Goal: Task Accomplishment & Management: Complete application form

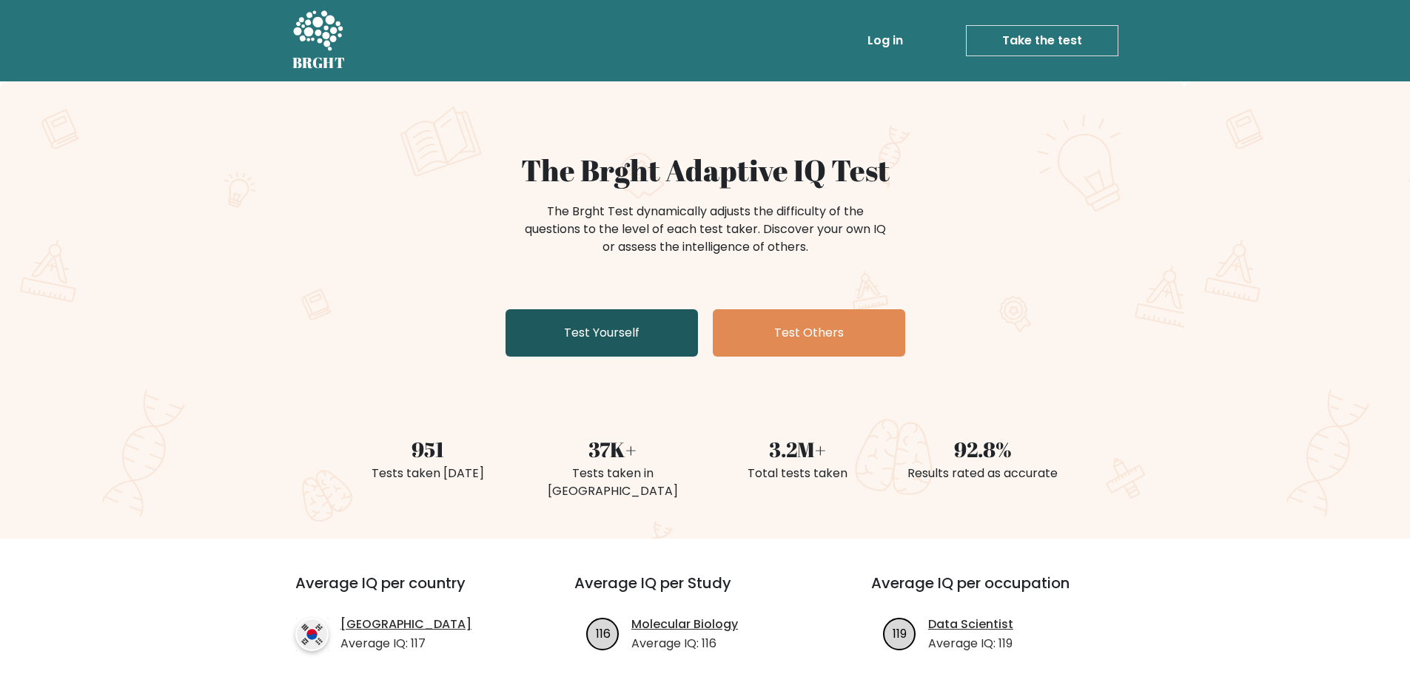
click at [577, 345] on link "Test Yourself" at bounding box center [602, 332] width 192 height 47
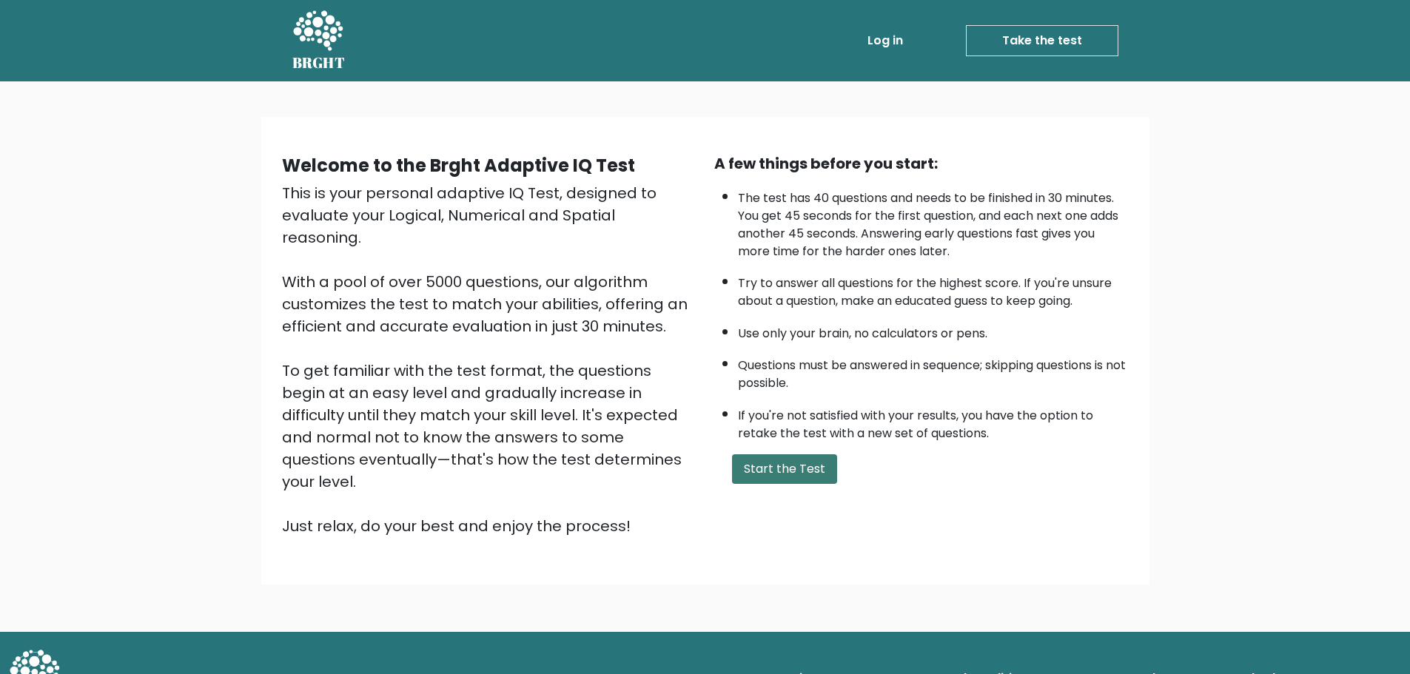
click at [759, 469] on button "Start the Test" at bounding box center [784, 470] width 105 height 30
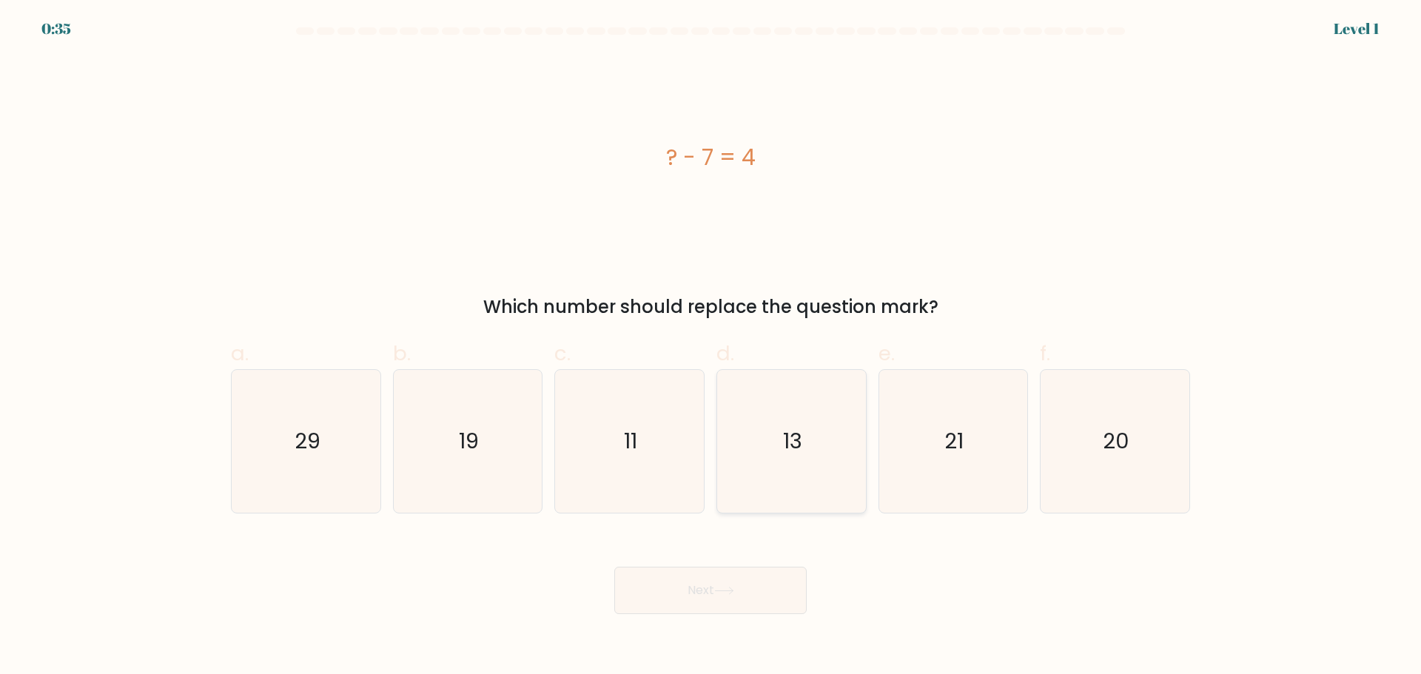
click at [825, 458] on icon "13" at bounding box center [791, 441] width 143 height 143
click at [711, 347] on input "d. 13" at bounding box center [711, 343] width 1 height 10
radio input "true"
click at [679, 441] on icon "11" at bounding box center [629, 441] width 143 height 143
click at [711, 347] on input "c. 11" at bounding box center [711, 343] width 1 height 10
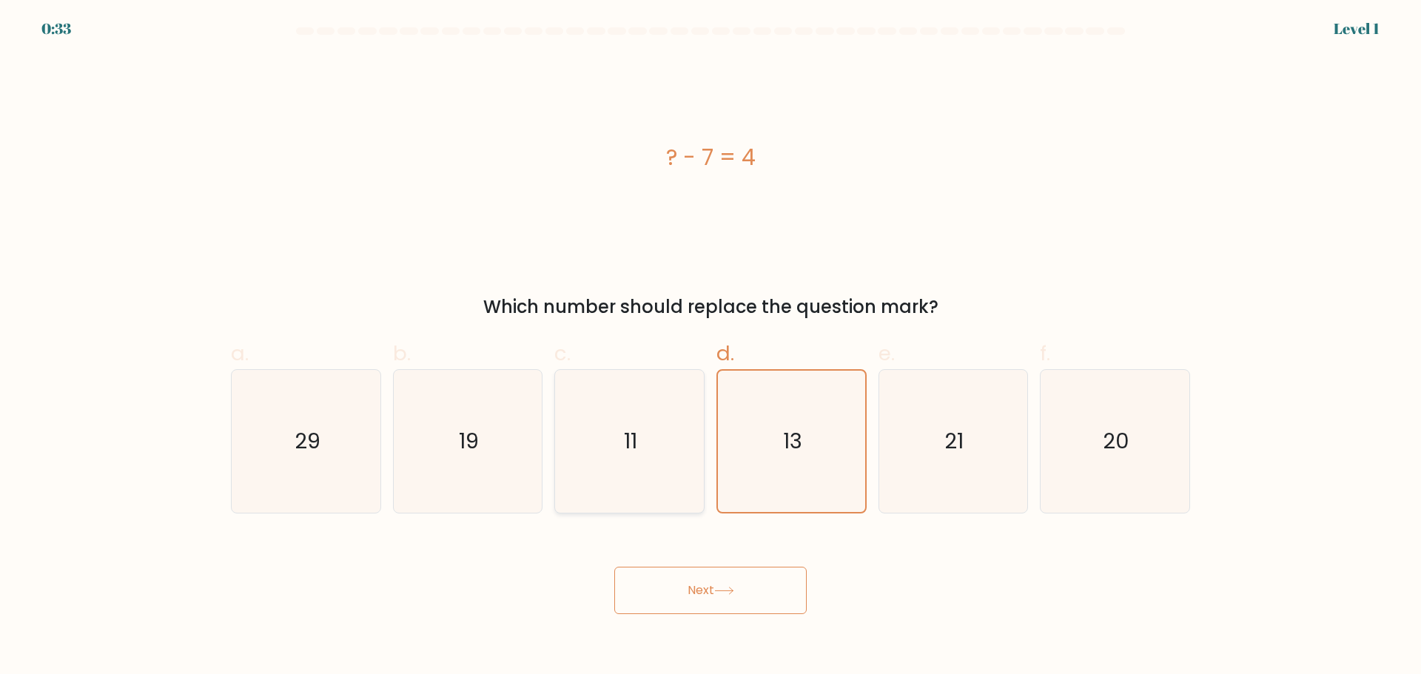
radio input "true"
click at [726, 589] on icon at bounding box center [724, 591] width 20 height 8
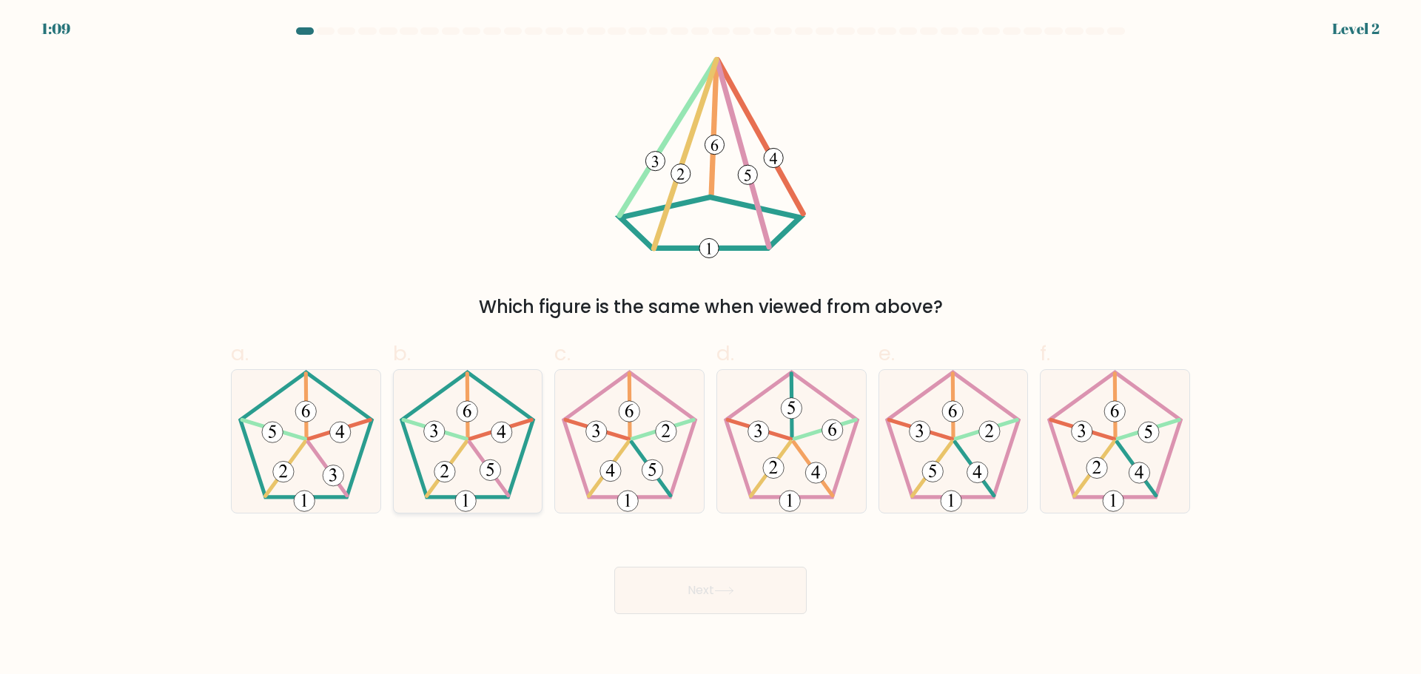
click at [498, 475] on 153 at bounding box center [490, 470] width 21 height 21
click at [711, 347] on input "b." at bounding box center [711, 343] width 1 height 10
radio input "true"
drag, startPoint x: 631, startPoint y: 571, endPoint x: 638, endPoint y: 578, distance: 10.5
click at [638, 578] on button "Next" at bounding box center [710, 590] width 192 height 47
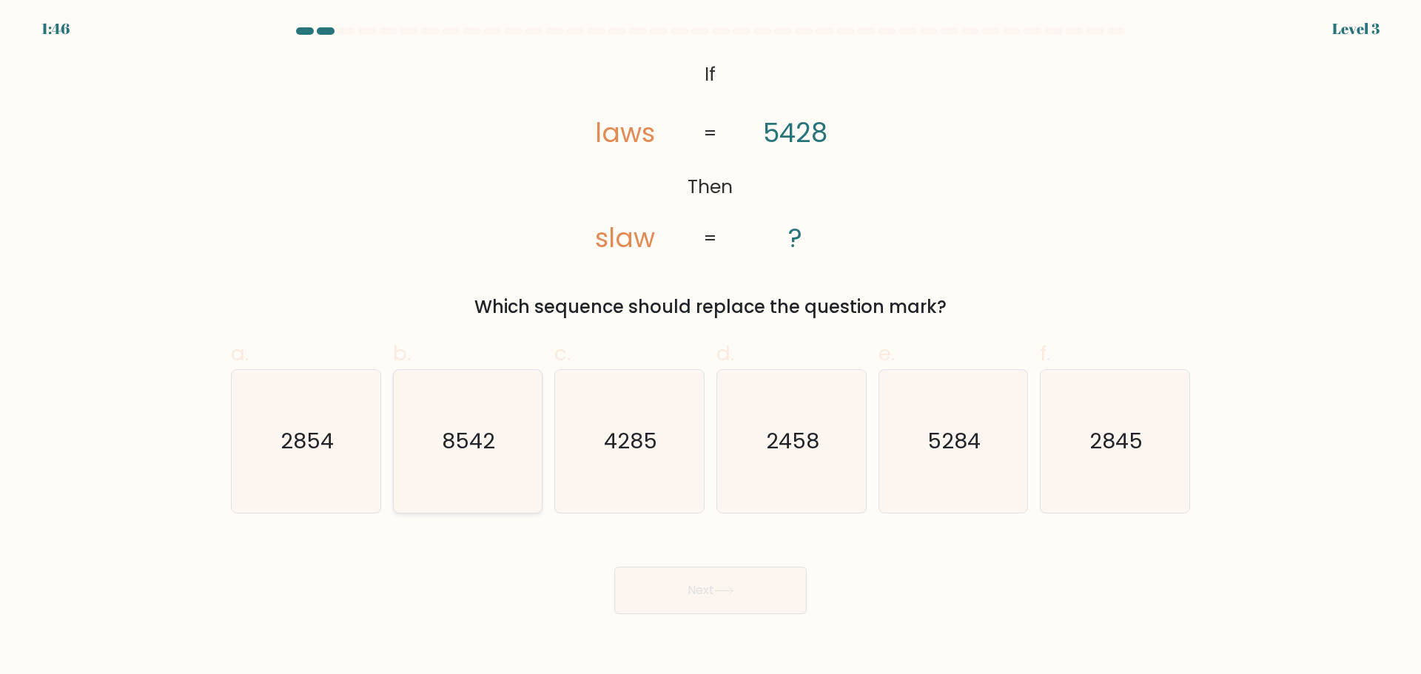
click at [488, 471] on icon "8542" at bounding box center [467, 441] width 143 height 143
click at [711, 347] on input "b. 8542" at bounding box center [711, 343] width 1 height 10
radio input "true"
click at [680, 578] on button "Next" at bounding box center [710, 590] width 192 height 47
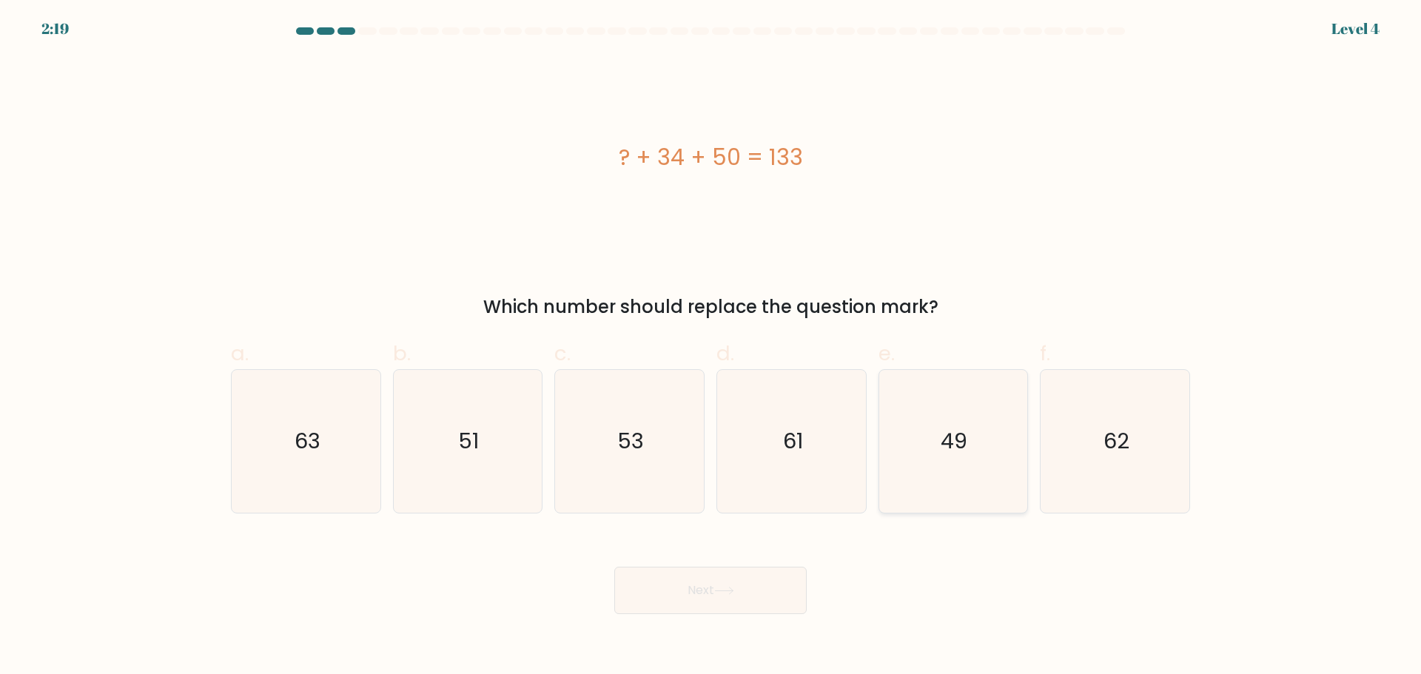
click at [894, 416] on icon "49" at bounding box center [953, 441] width 143 height 143
click at [711, 347] on input "e. 49" at bounding box center [711, 343] width 1 height 10
radio input "true"
click at [756, 594] on button "Next" at bounding box center [710, 590] width 192 height 47
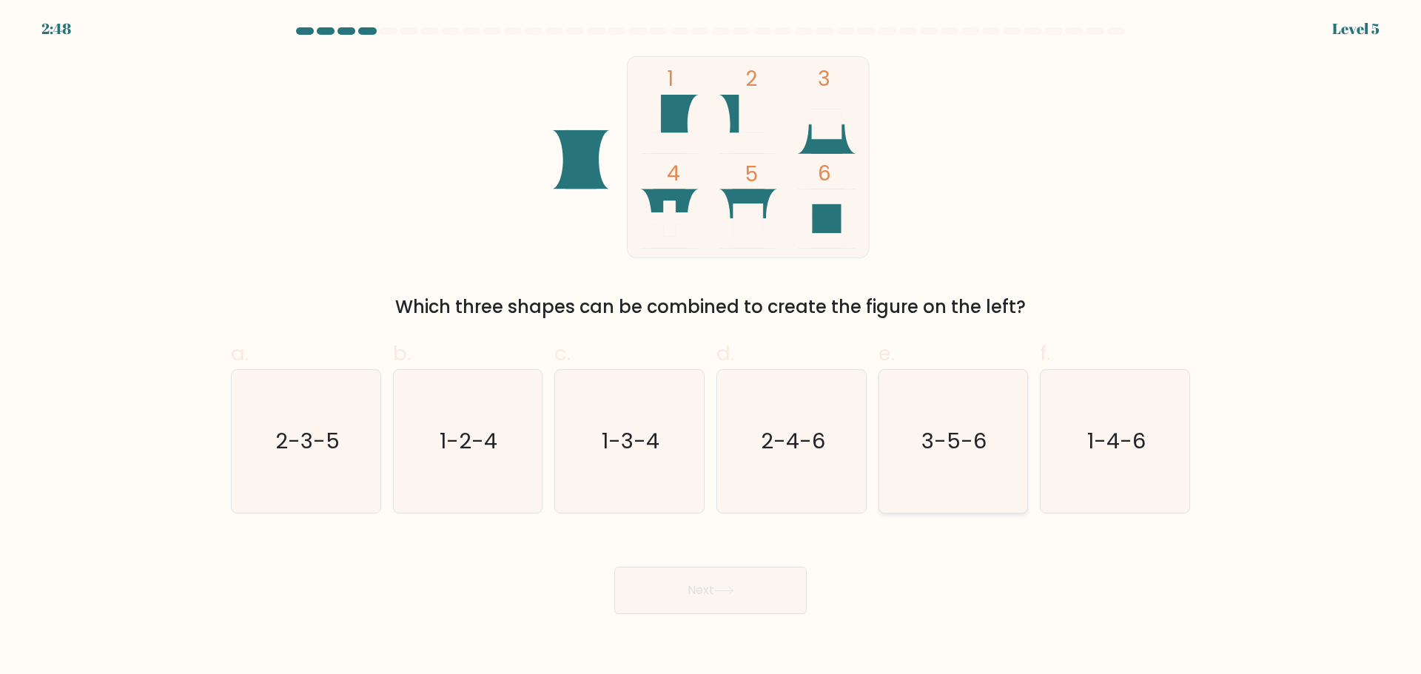
click at [957, 425] on icon "3-5-6" at bounding box center [953, 441] width 143 height 143
click at [711, 347] on input "e. 3-5-6" at bounding box center [711, 343] width 1 height 10
radio input "true"
click at [773, 592] on button "Next" at bounding box center [710, 590] width 192 height 47
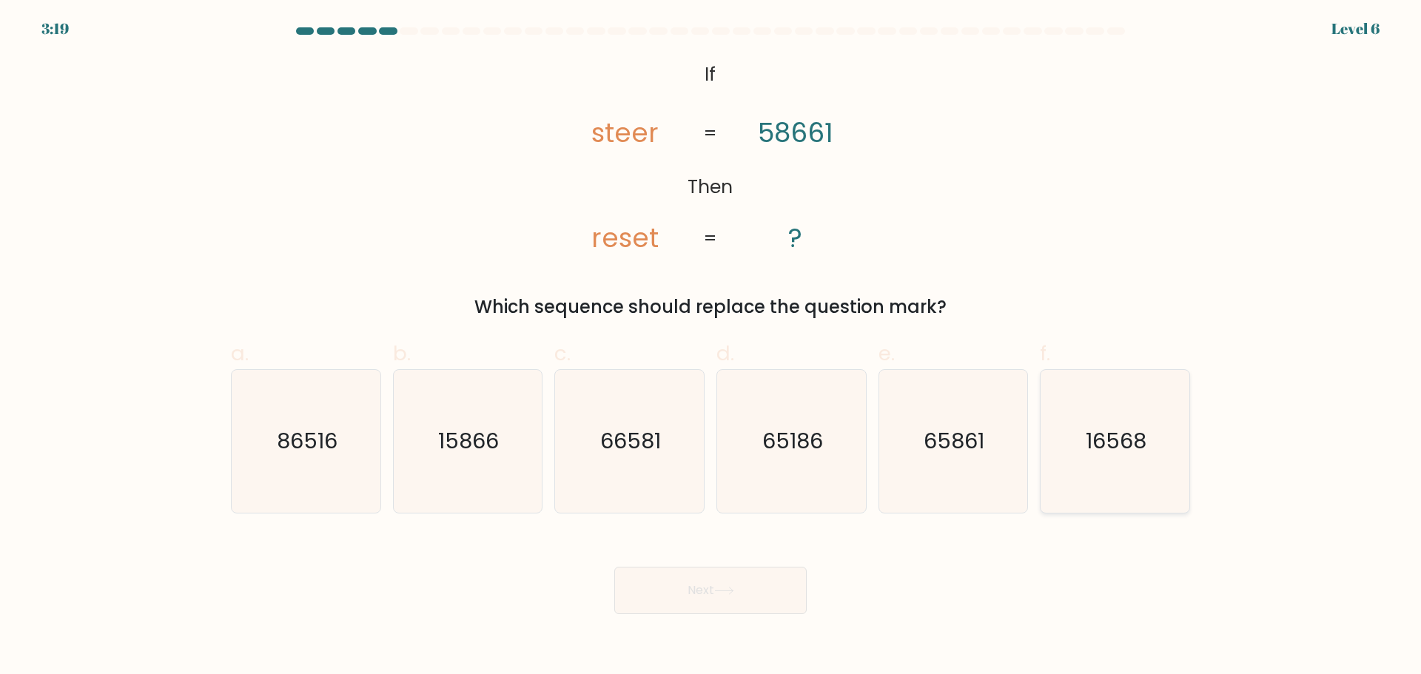
click at [1108, 438] on text "16568" at bounding box center [1117, 441] width 61 height 30
click at [711, 347] on input "f. 16568" at bounding box center [711, 343] width 1 height 10
radio input "true"
click at [731, 595] on button "Next" at bounding box center [710, 590] width 192 height 47
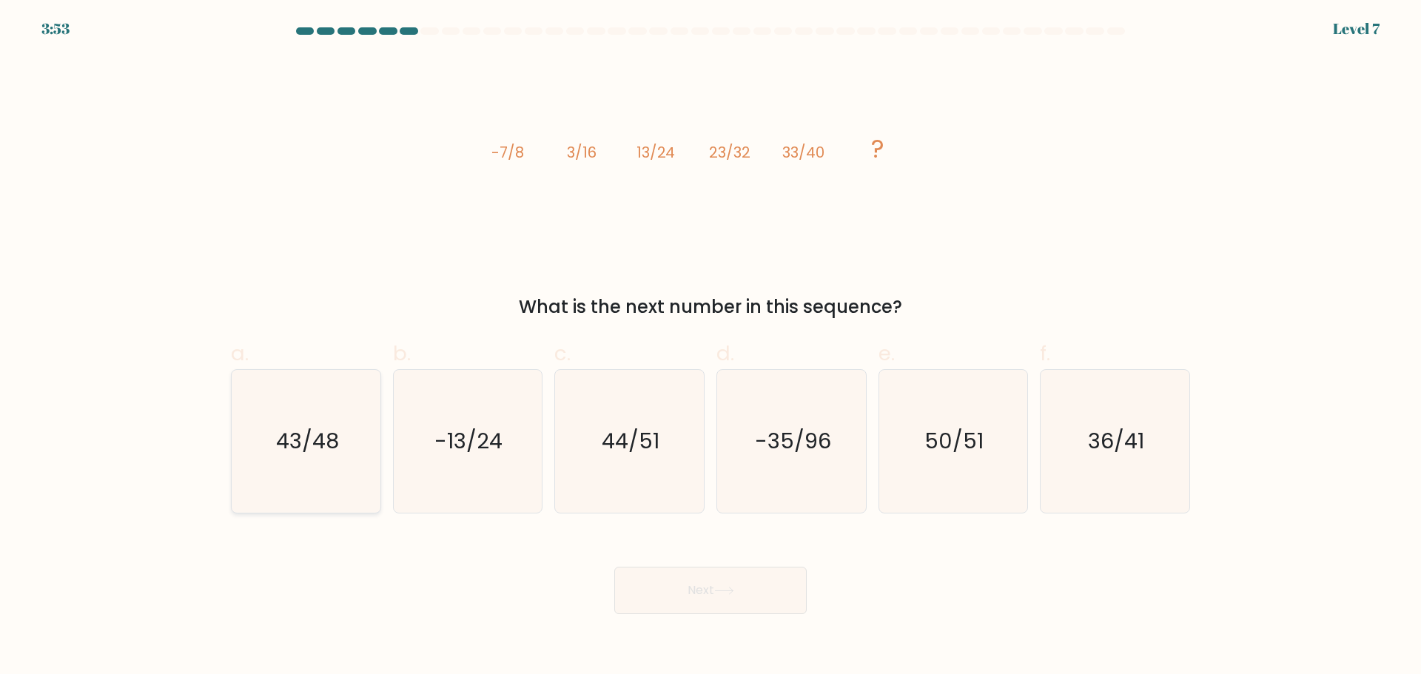
click at [341, 466] on icon "43/48" at bounding box center [306, 441] width 143 height 143
click at [711, 347] on input "a. 43/48" at bounding box center [711, 343] width 1 height 10
radio input "true"
click at [703, 601] on button "Next" at bounding box center [710, 590] width 192 height 47
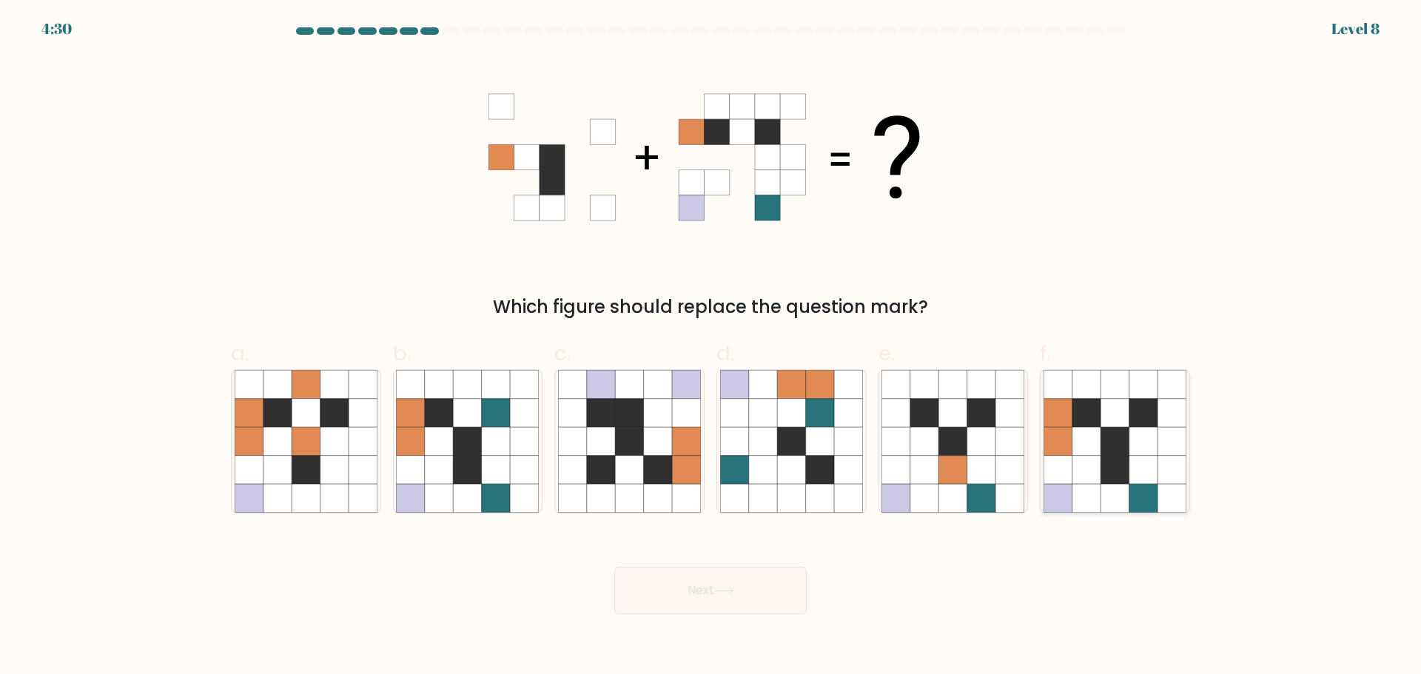
click at [1141, 448] on icon at bounding box center [1144, 441] width 28 height 28
click at [711, 347] on input "f." at bounding box center [711, 343] width 1 height 10
radio input "true"
click at [749, 608] on button "Next" at bounding box center [710, 590] width 192 height 47
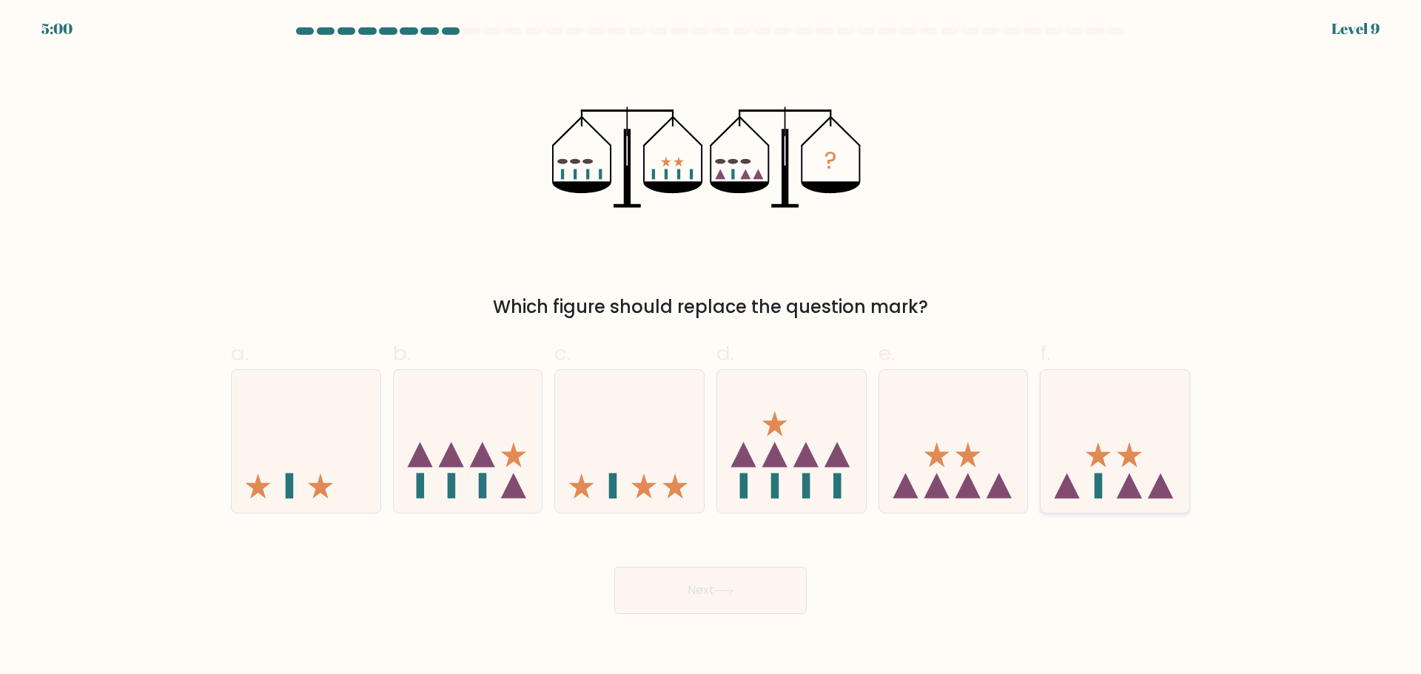
click at [1088, 472] on icon at bounding box center [1115, 441] width 149 height 123
click at [711, 347] on input "f." at bounding box center [711, 343] width 1 height 10
radio input "true"
click at [731, 597] on button "Next" at bounding box center [710, 590] width 192 height 47
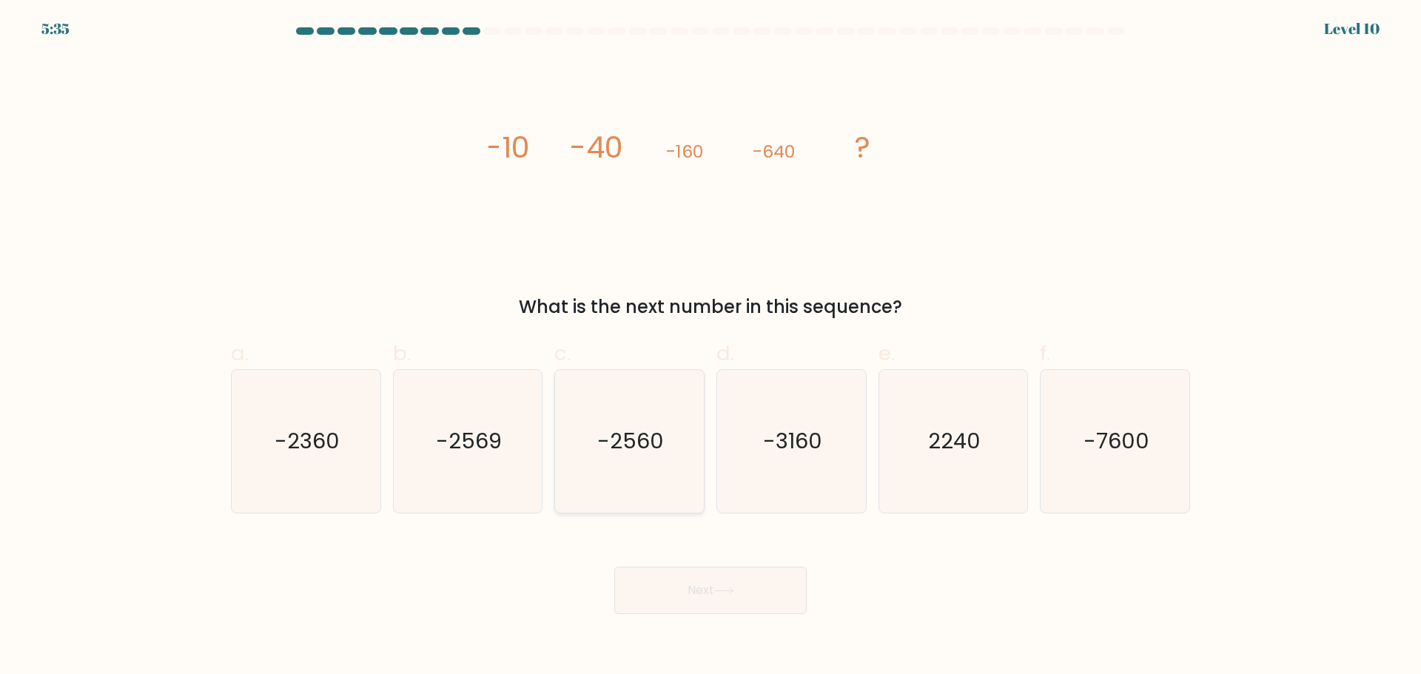
click at [650, 500] on icon "-2560" at bounding box center [629, 441] width 143 height 143
click at [711, 347] on input "c. -2560" at bounding box center [711, 343] width 1 height 10
radio input "true"
click at [737, 609] on button "Next" at bounding box center [710, 590] width 192 height 47
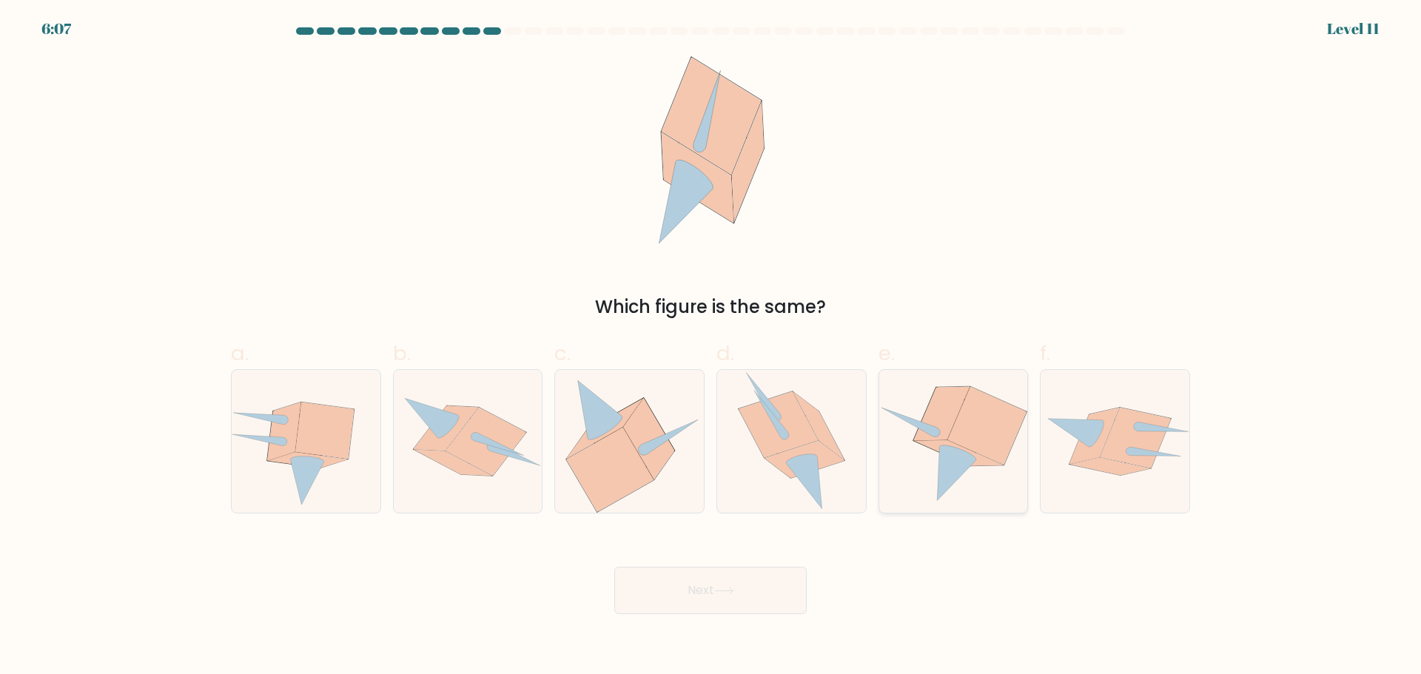
click at [962, 481] on icon at bounding box center [954, 441] width 149 height 135
click at [711, 347] on input "e." at bounding box center [711, 343] width 1 height 10
radio input "true"
click at [712, 607] on button "Next" at bounding box center [710, 590] width 192 height 47
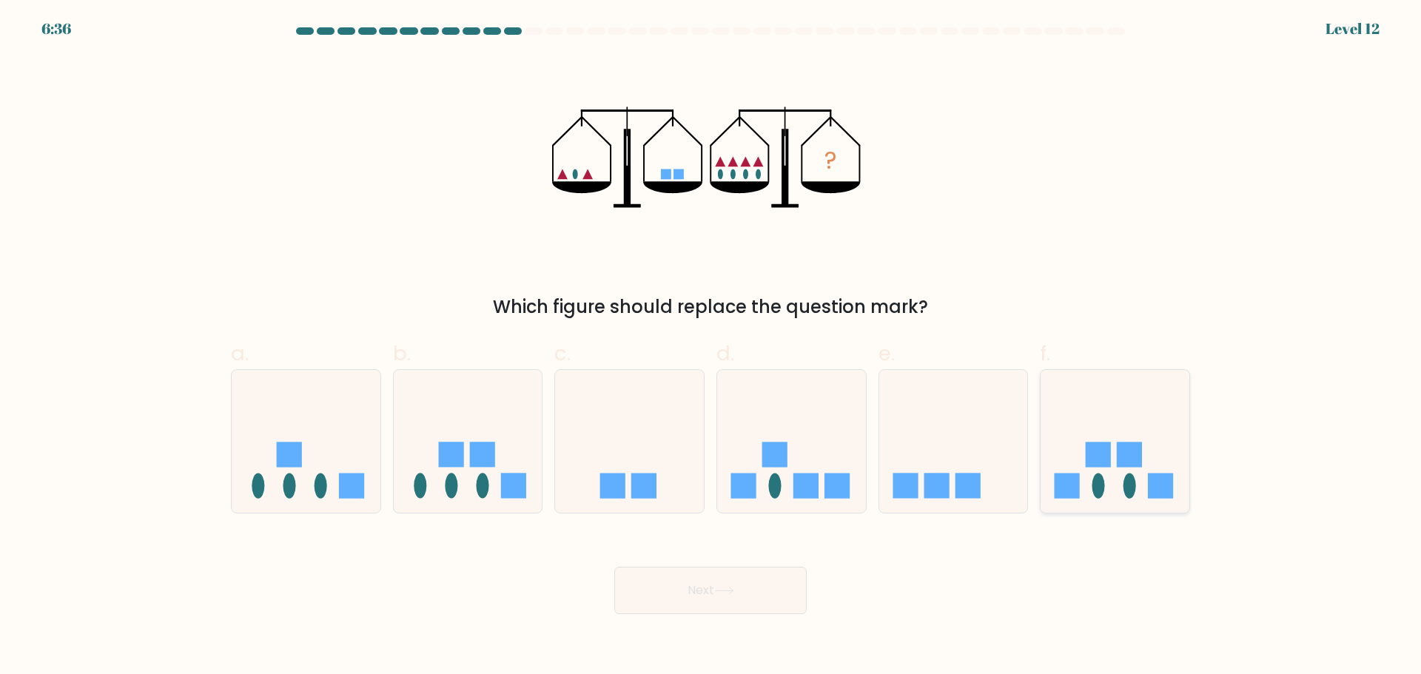
click at [1131, 467] on rect at bounding box center [1129, 454] width 25 height 25
click at [711, 347] on input "f." at bounding box center [711, 343] width 1 height 10
radio input "true"
click at [742, 583] on button "Next" at bounding box center [710, 590] width 192 height 47
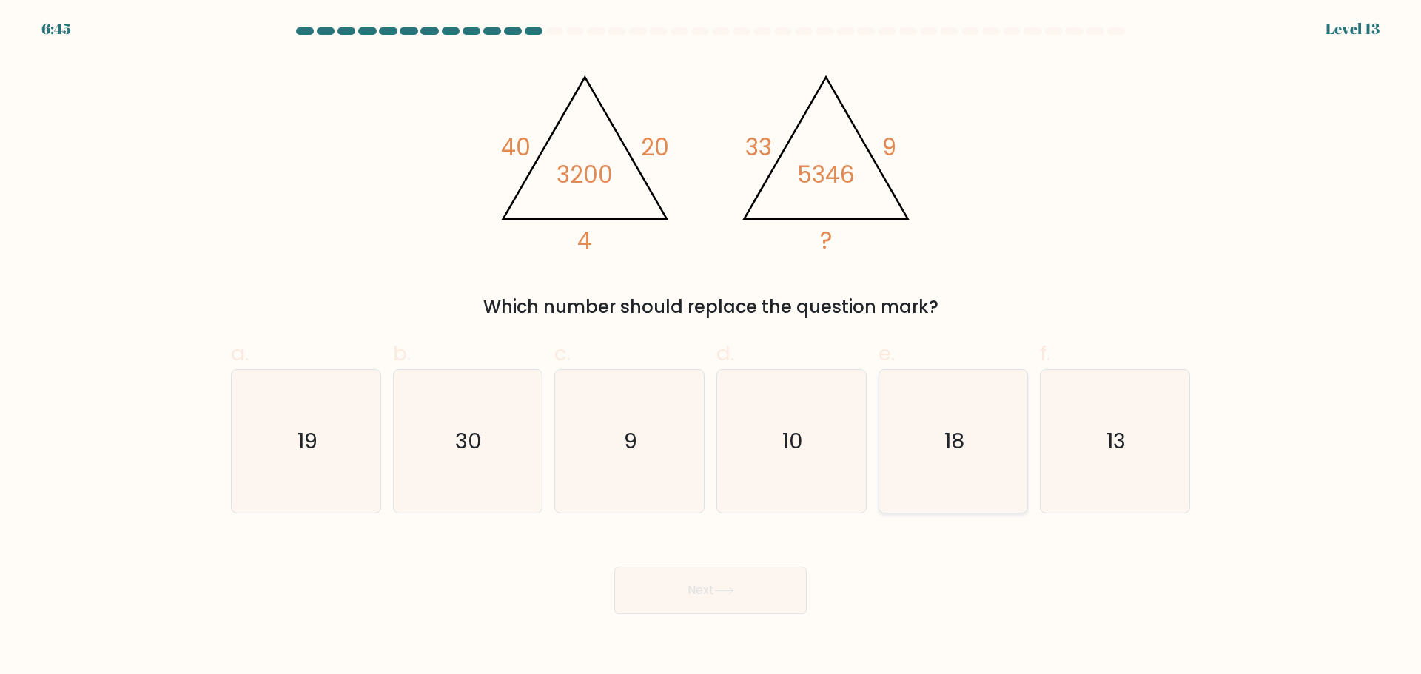
click at [954, 448] on text "18" at bounding box center [955, 441] width 20 height 30
click at [711, 347] on input "e. 18" at bounding box center [711, 343] width 1 height 10
radio input "true"
click at [749, 597] on button "Next" at bounding box center [710, 590] width 192 height 47
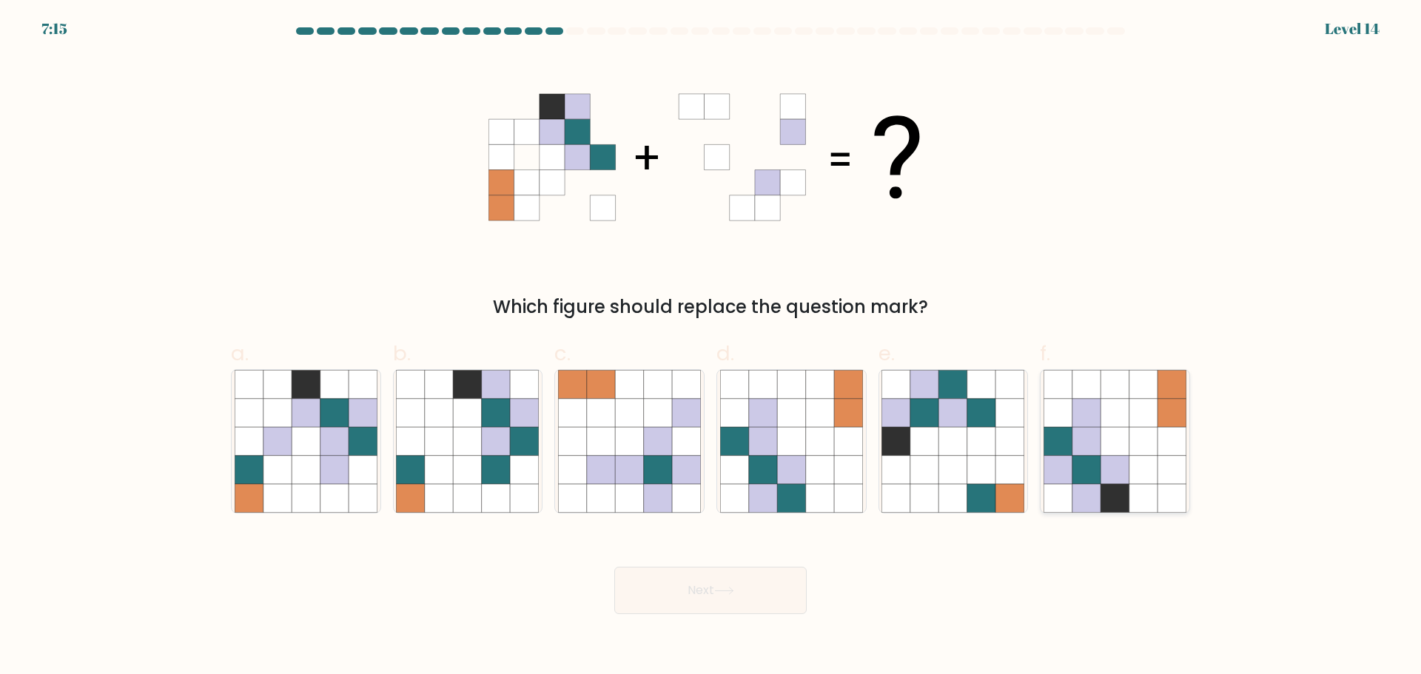
click at [1091, 486] on icon at bounding box center [1087, 498] width 28 height 28
click at [711, 347] on input "f." at bounding box center [711, 343] width 1 height 10
radio input "true"
click at [763, 612] on button "Next" at bounding box center [710, 590] width 192 height 47
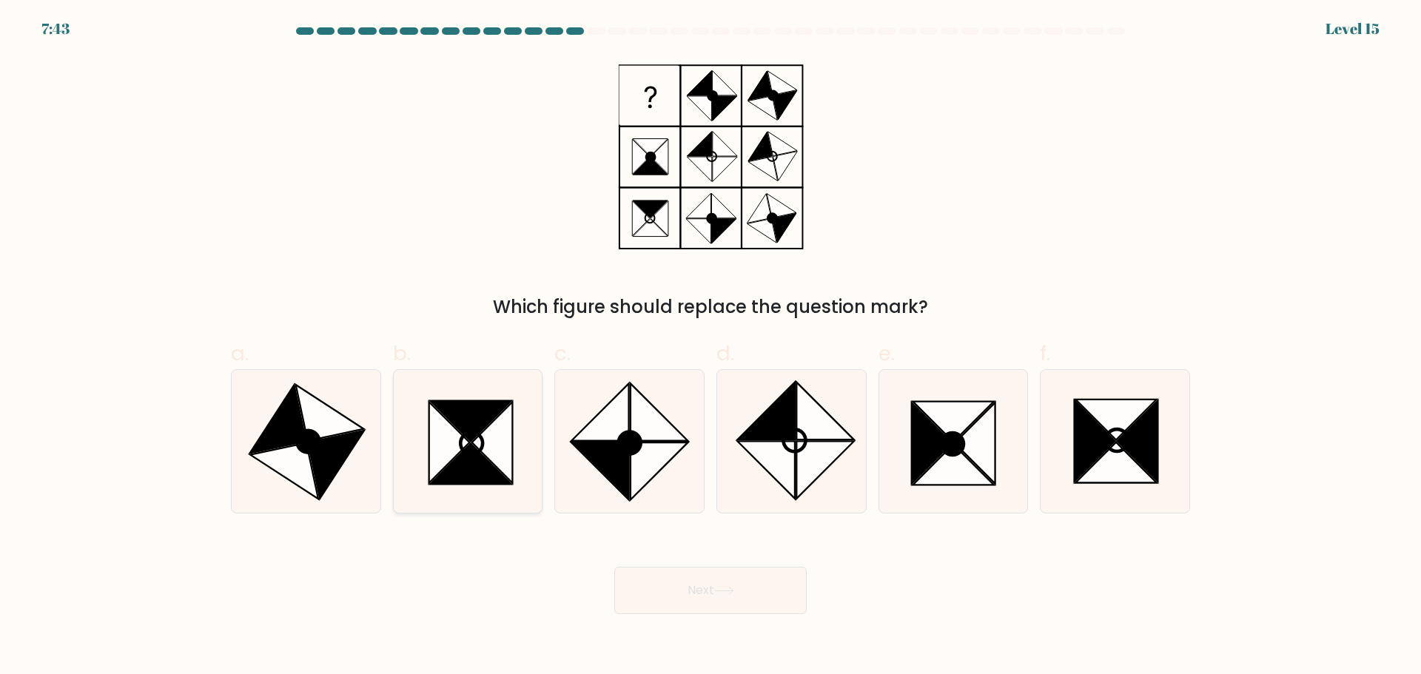
click at [509, 445] on icon at bounding box center [492, 442] width 41 height 81
click at [711, 347] on input "b." at bounding box center [711, 343] width 1 height 10
radio input "true"
click at [669, 582] on button "Next" at bounding box center [710, 590] width 192 height 47
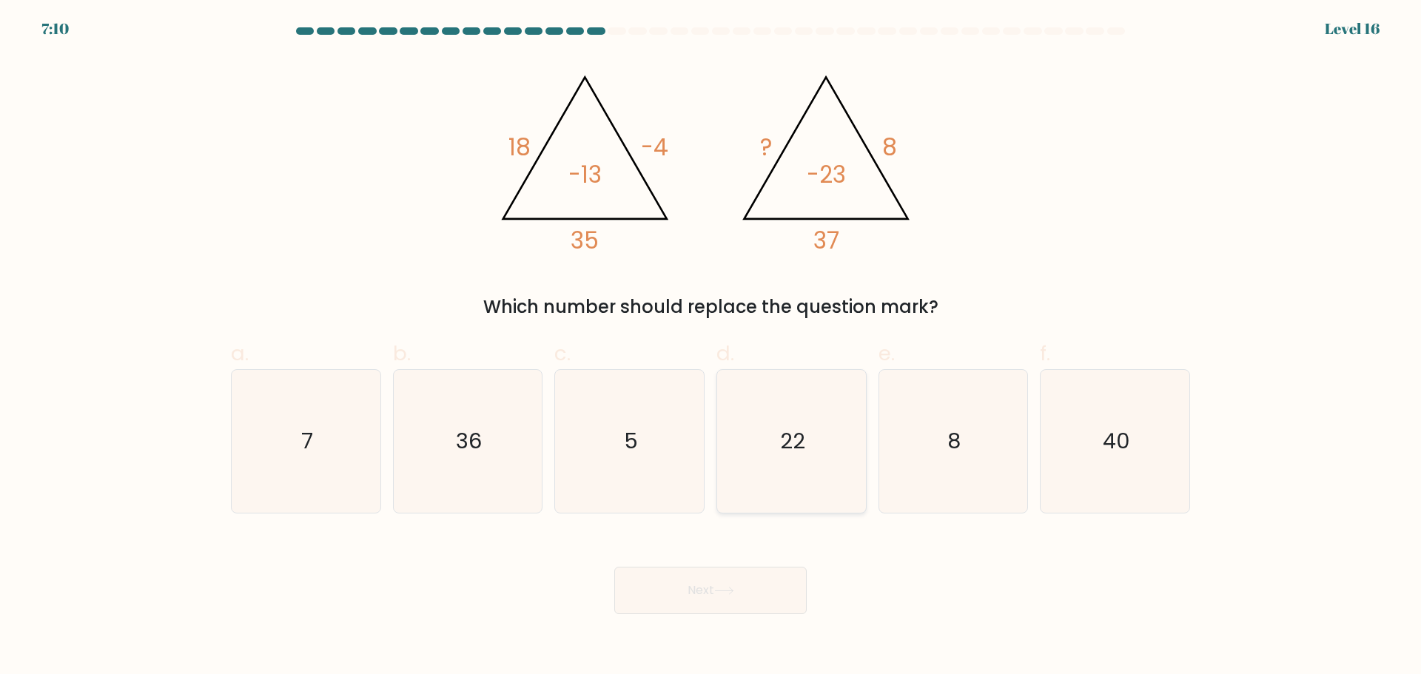
click at [837, 389] on icon "22" at bounding box center [791, 441] width 143 height 143
click at [711, 347] on input "d. 22" at bounding box center [711, 343] width 1 height 10
radio input "true"
drag, startPoint x: 678, startPoint y: 543, endPoint x: 694, endPoint y: 577, distance: 38.1
click at [694, 577] on div "Next" at bounding box center [710, 573] width 977 height 83
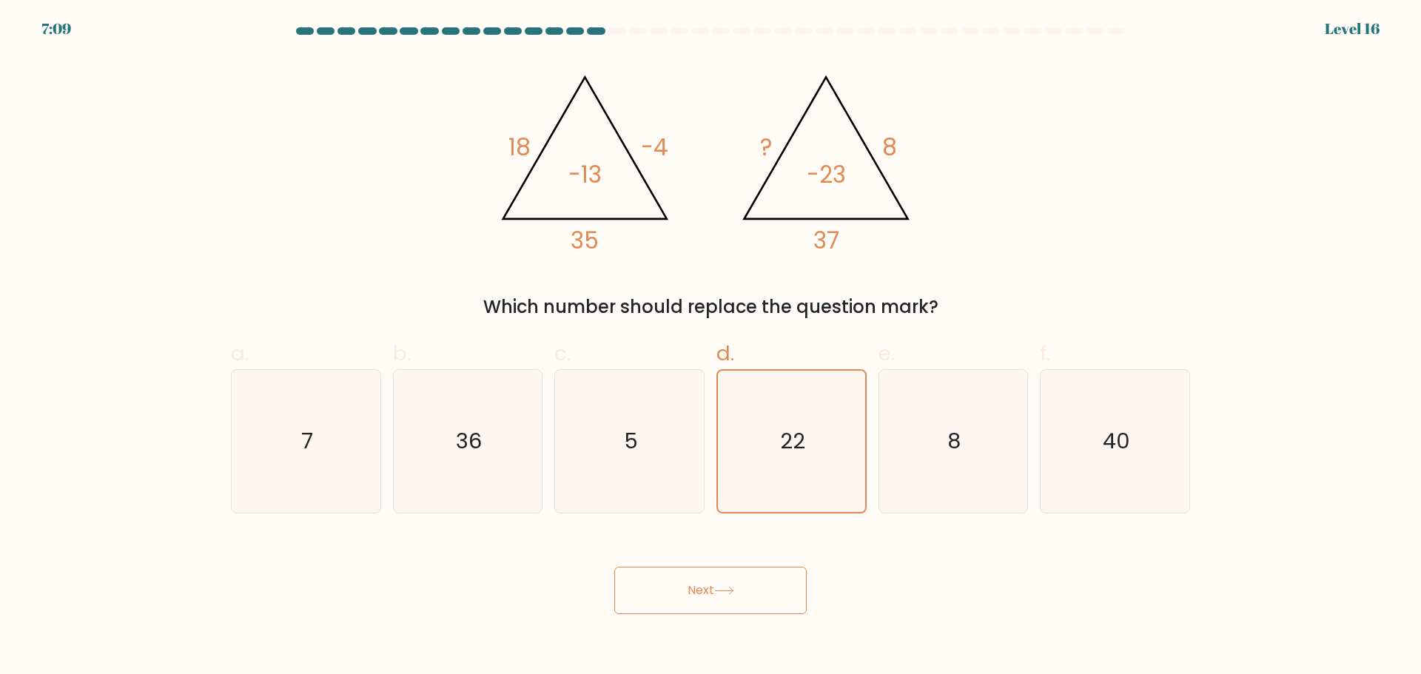
click at [694, 577] on button "Next" at bounding box center [710, 590] width 192 height 47
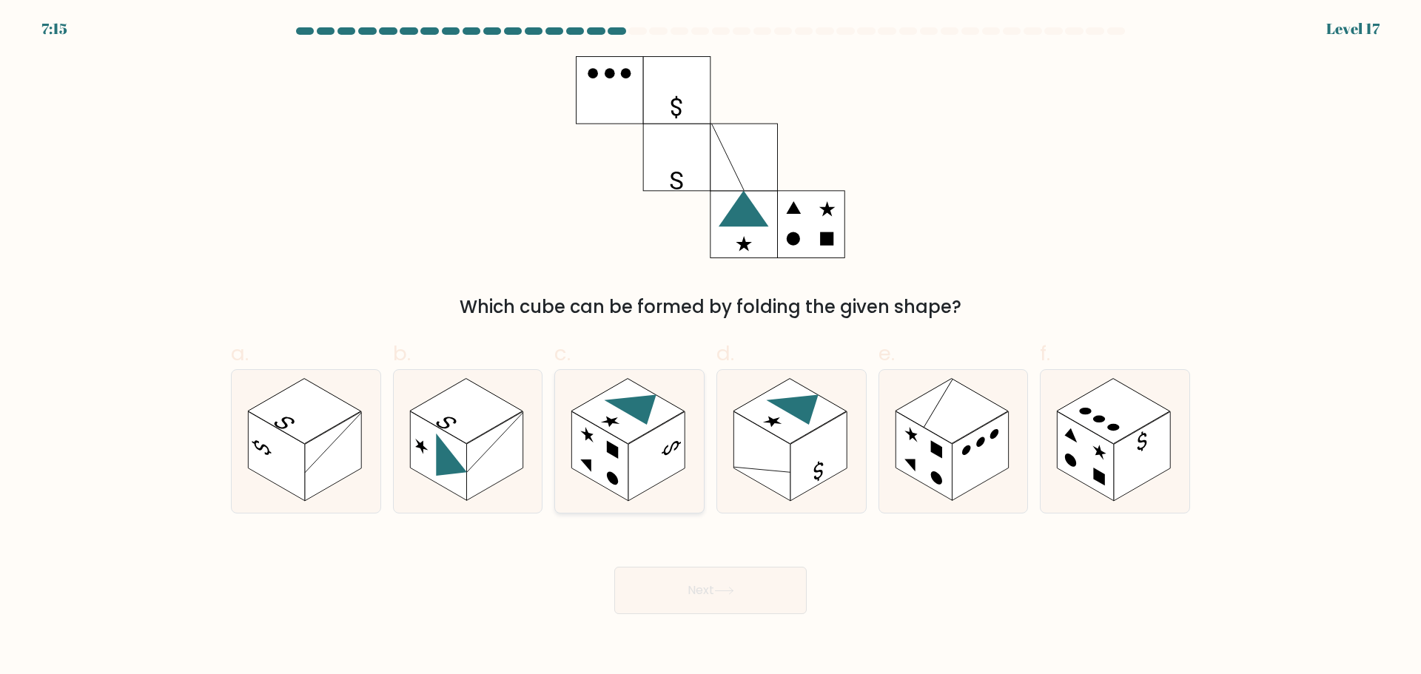
click at [676, 395] on icon at bounding box center [629, 441] width 149 height 143
click at [711, 347] on input "c." at bounding box center [711, 343] width 1 height 10
radio input "true"
click at [723, 591] on icon at bounding box center [724, 591] width 18 height 7
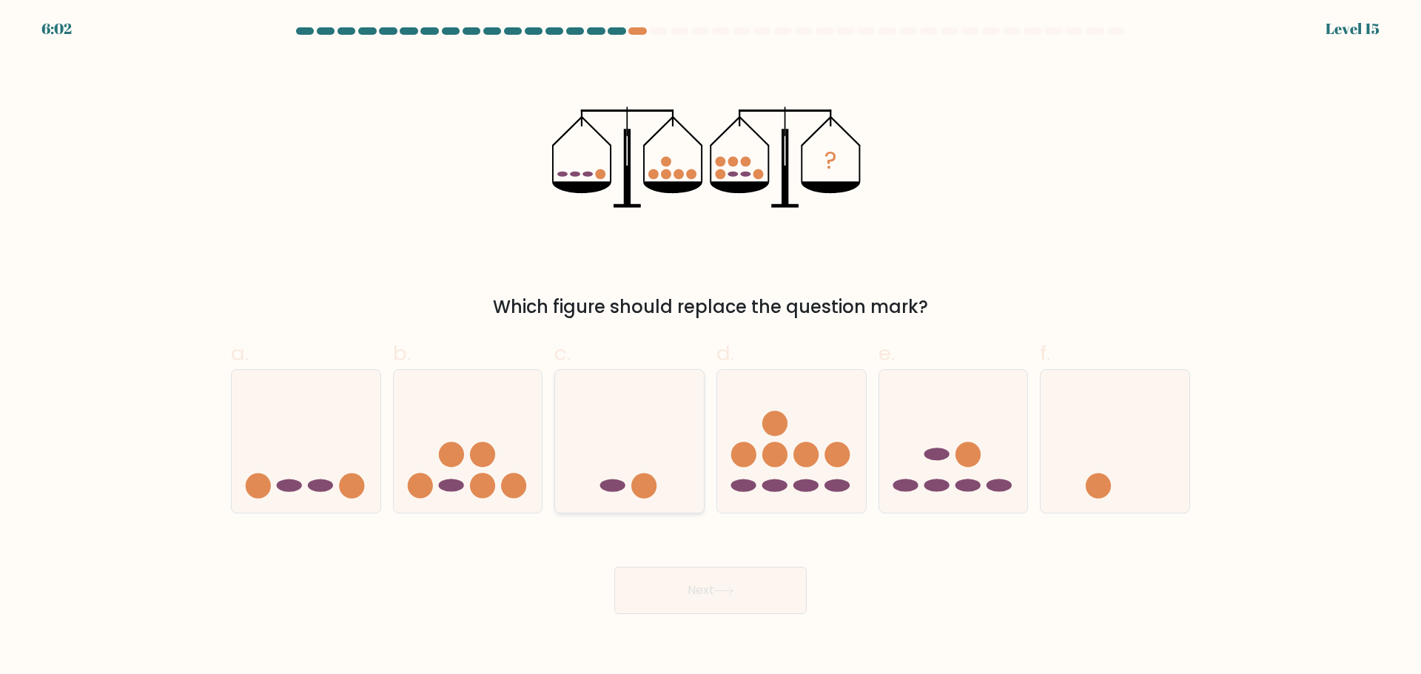
click at [680, 442] on icon at bounding box center [629, 441] width 149 height 123
click at [711, 347] on input "c." at bounding box center [711, 343] width 1 height 10
radio input "true"
click at [758, 445] on icon at bounding box center [791, 441] width 149 height 123
click at [711, 347] on input "d." at bounding box center [711, 343] width 1 height 10
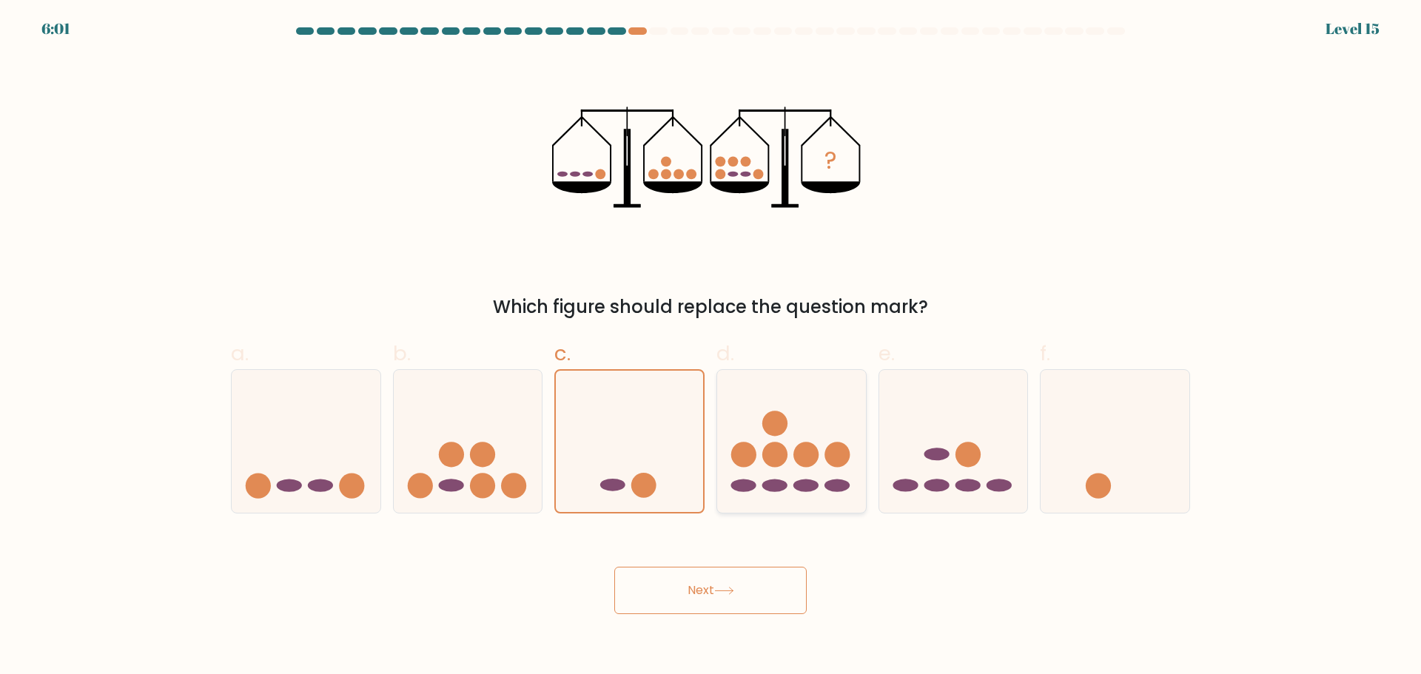
radio input "true"
click at [757, 598] on button "Next" at bounding box center [710, 590] width 192 height 47
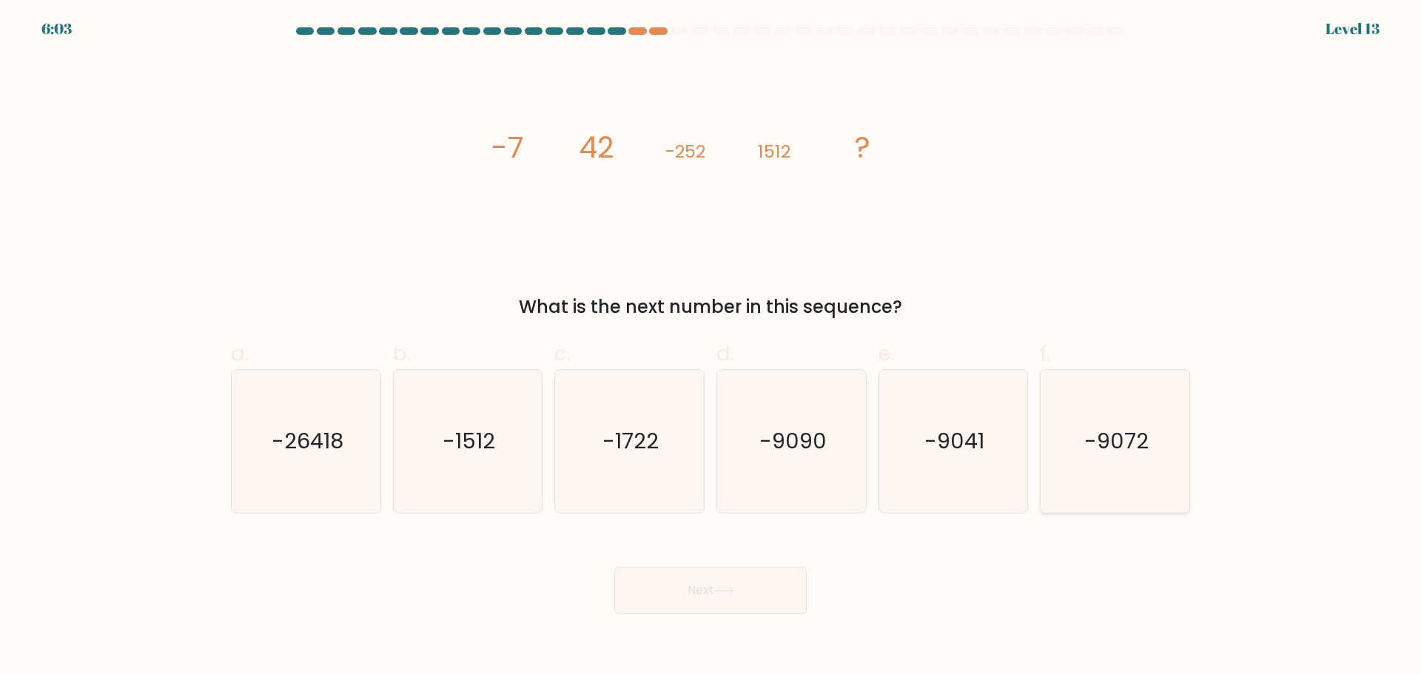
click at [1108, 460] on icon "-9072" at bounding box center [1115, 441] width 143 height 143
click at [711, 347] on input "f. -9072" at bounding box center [711, 343] width 1 height 10
radio input "true"
click at [765, 583] on button "Next" at bounding box center [710, 590] width 192 height 47
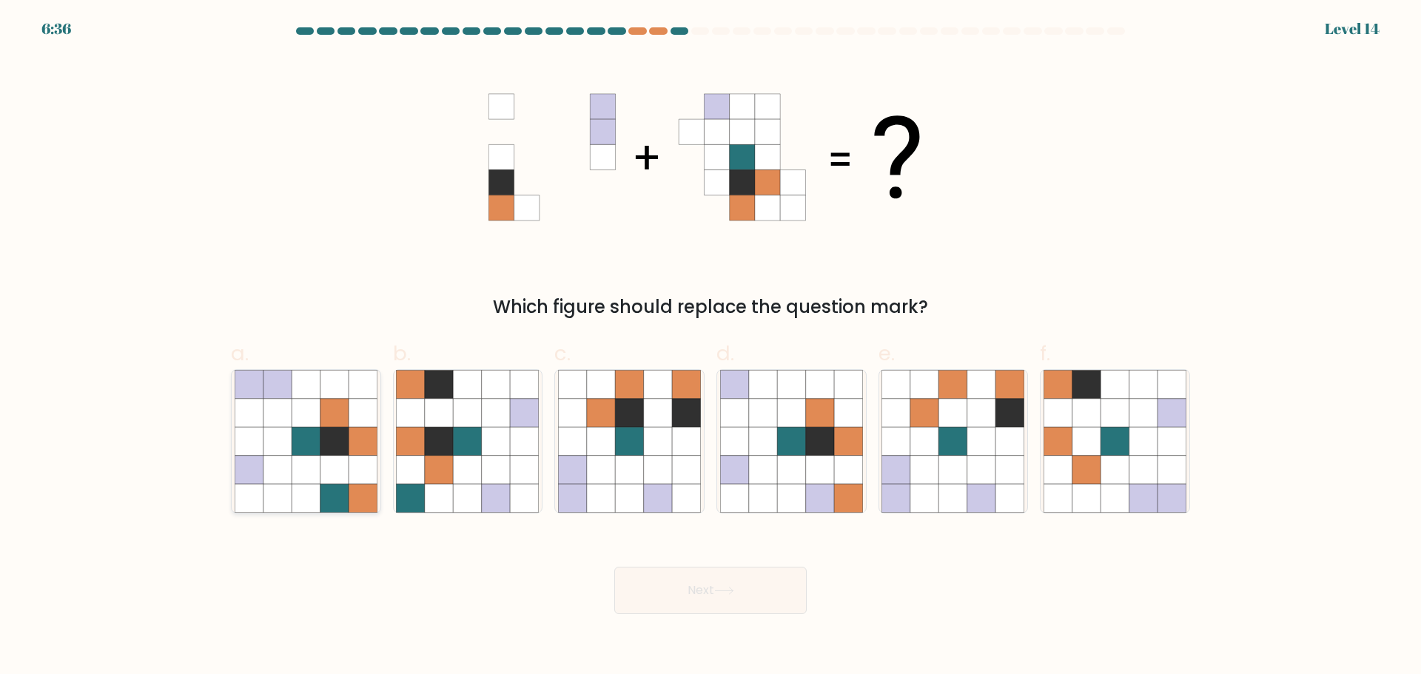
click at [334, 439] on icon at bounding box center [335, 441] width 28 height 28
click at [711, 347] on input "a." at bounding box center [711, 343] width 1 height 10
radio input "true"
drag, startPoint x: 560, startPoint y: 466, endPoint x: 568, endPoint y: 467, distance: 8.2
click at [560, 467] on icon at bounding box center [573, 469] width 28 height 28
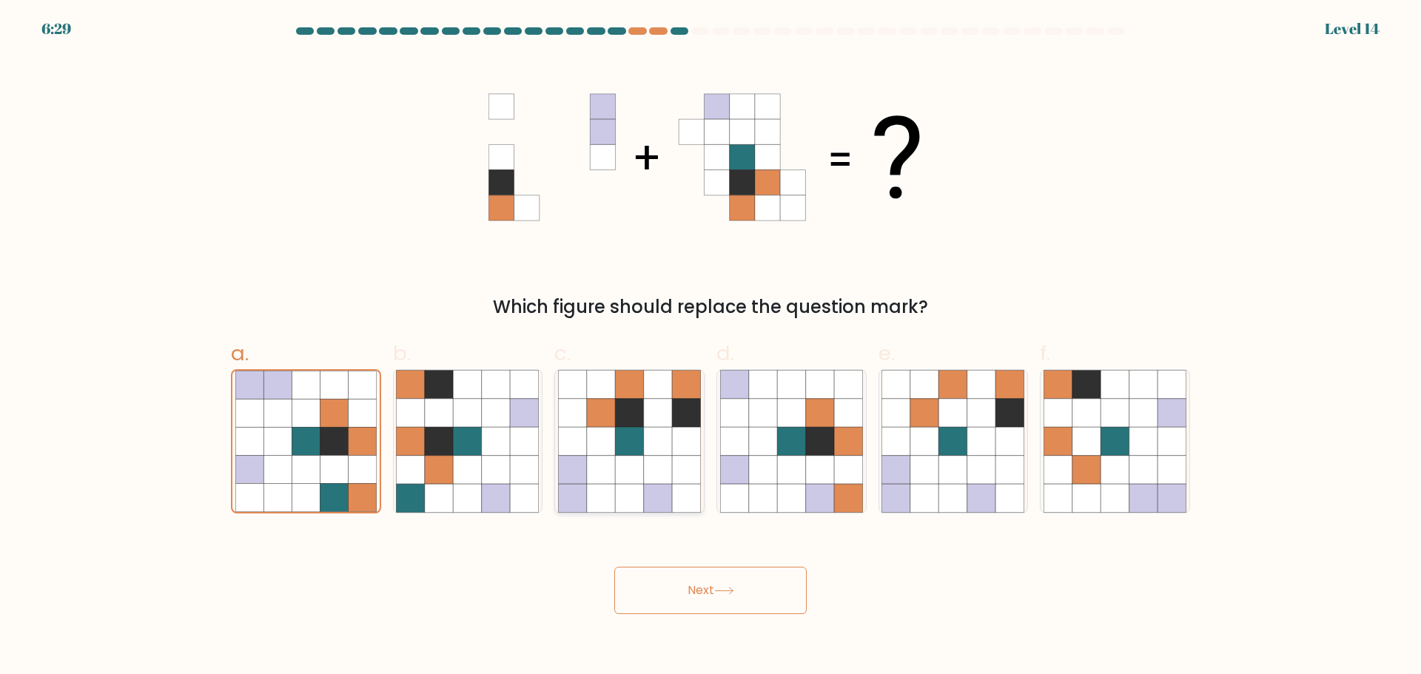
click at [711, 347] on input "c." at bounding box center [711, 343] width 1 height 10
radio input "true"
click at [734, 594] on icon at bounding box center [724, 591] width 20 height 8
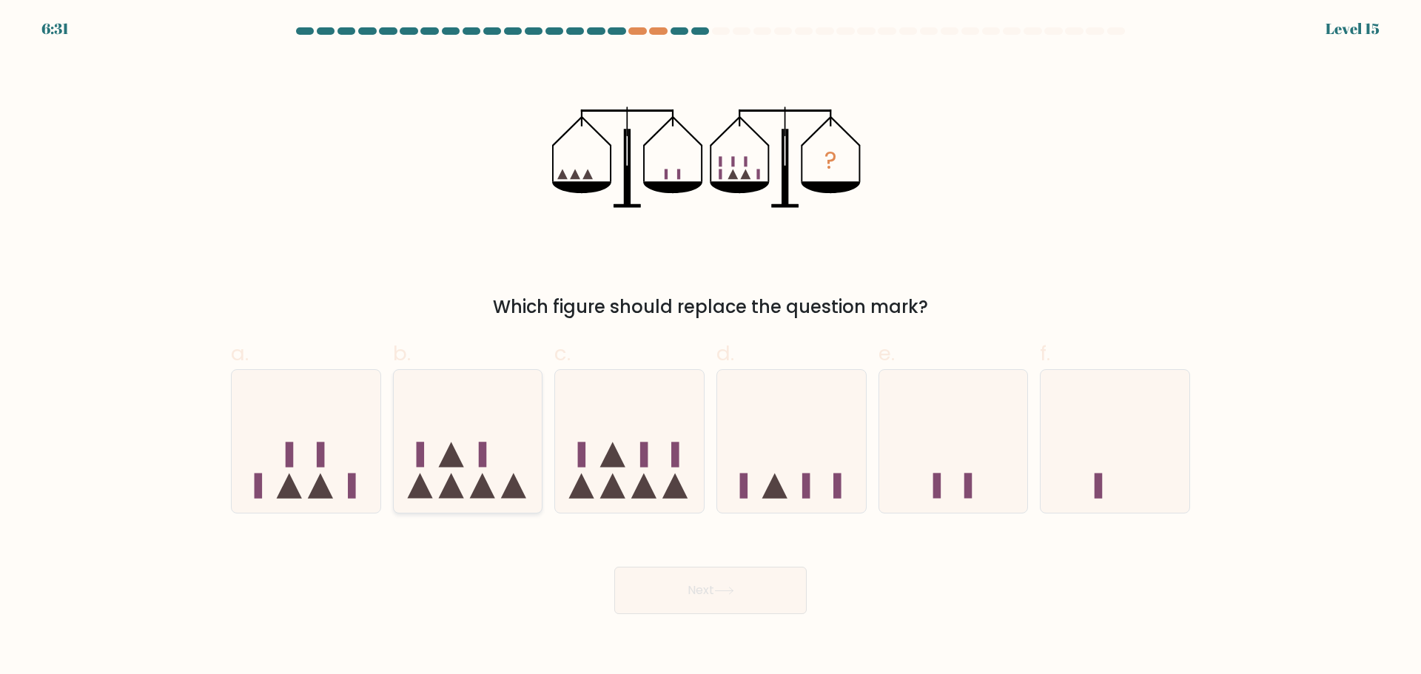
click at [466, 463] on icon at bounding box center [468, 441] width 149 height 123
click at [711, 347] on input "b." at bounding box center [711, 343] width 1 height 10
radio input "true"
click at [643, 577] on button "Next" at bounding box center [710, 590] width 192 height 47
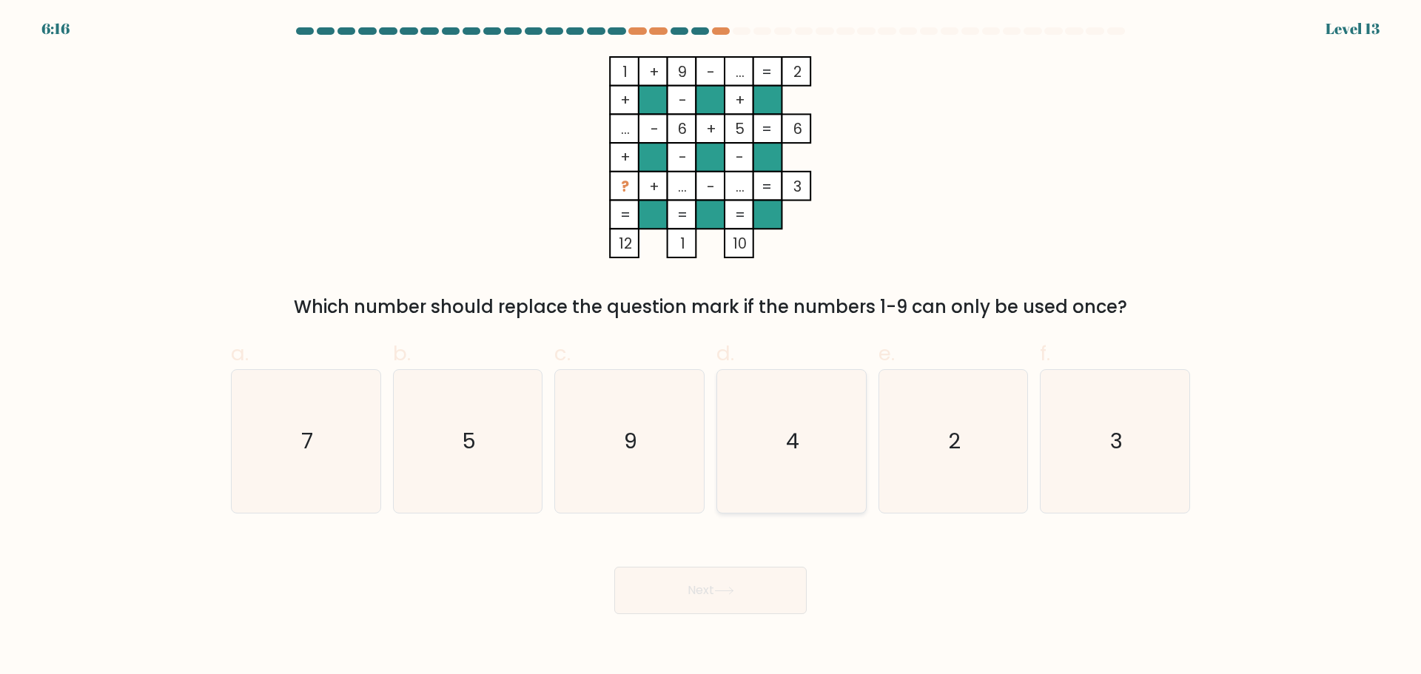
drag, startPoint x: 740, startPoint y: 459, endPoint x: 743, endPoint y: 480, distance: 20.9
click at [740, 459] on icon "4" at bounding box center [791, 441] width 143 height 143
click at [711, 347] on input "d. 4" at bounding box center [711, 343] width 1 height 10
radio input "true"
click at [710, 601] on button "Next" at bounding box center [710, 590] width 192 height 47
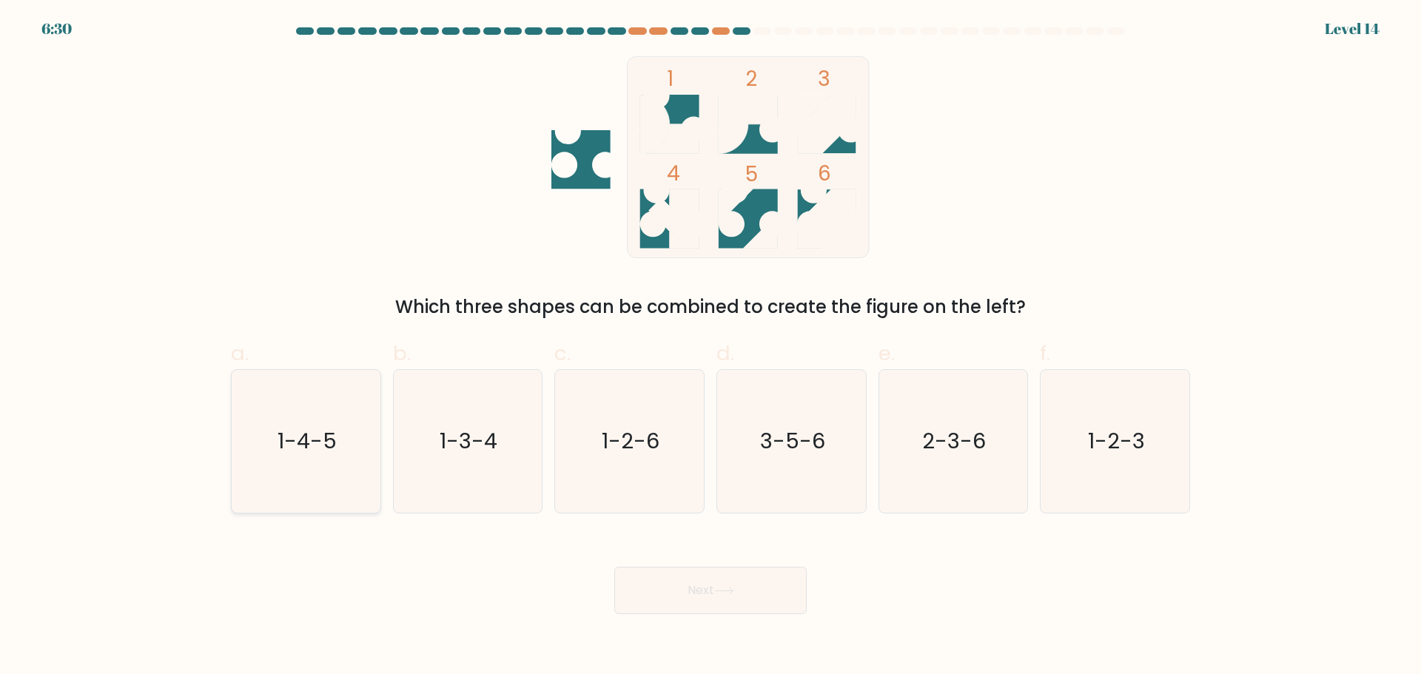
click at [278, 455] on icon "1-4-5" at bounding box center [306, 441] width 143 height 143
click at [711, 347] on input "a. 1-4-5" at bounding box center [711, 343] width 1 height 10
radio input "true"
click at [645, 446] on text "1-2-6" at bounding box center [632, 441] width 58 height 30
click at [711, 347] on input "c. 1-2-6" at bounding box center [711, 343] width 1 height 10
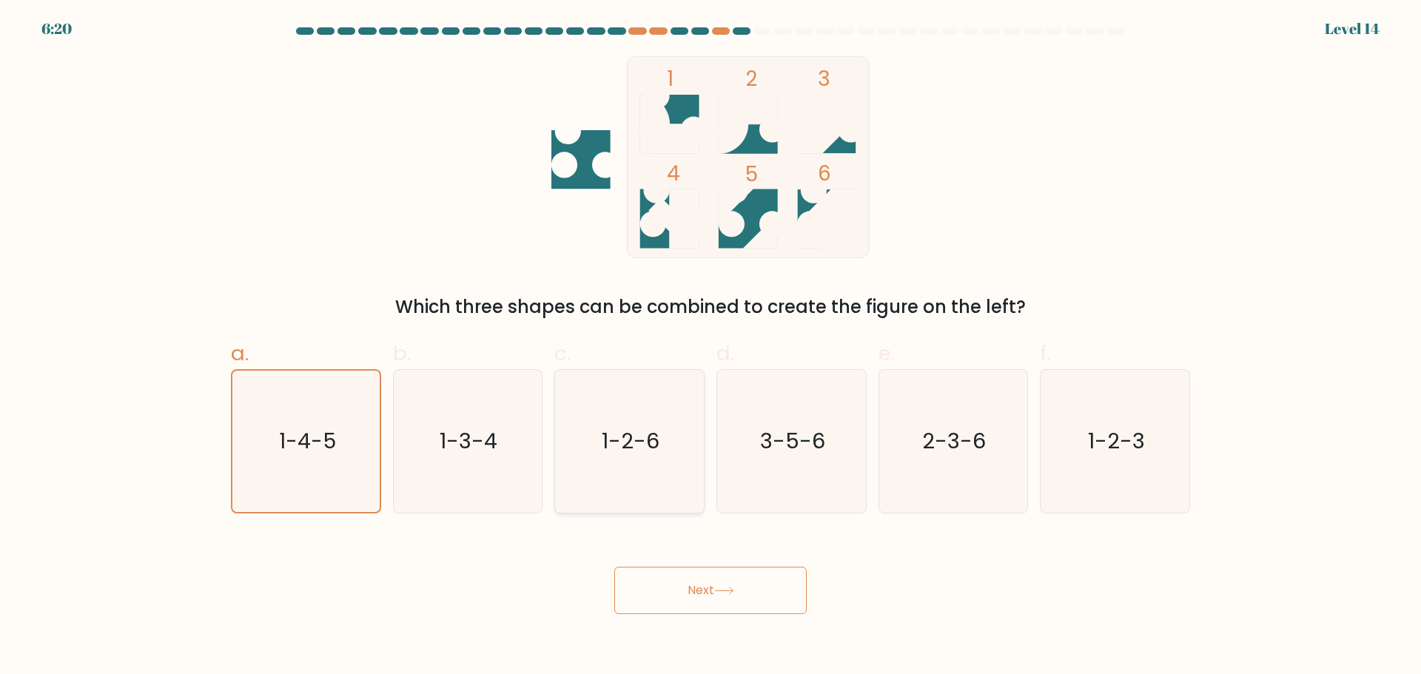
radio input "true"
click at [727, 584] on button "Next" at bounding box center [710, 590] width 192 height 47
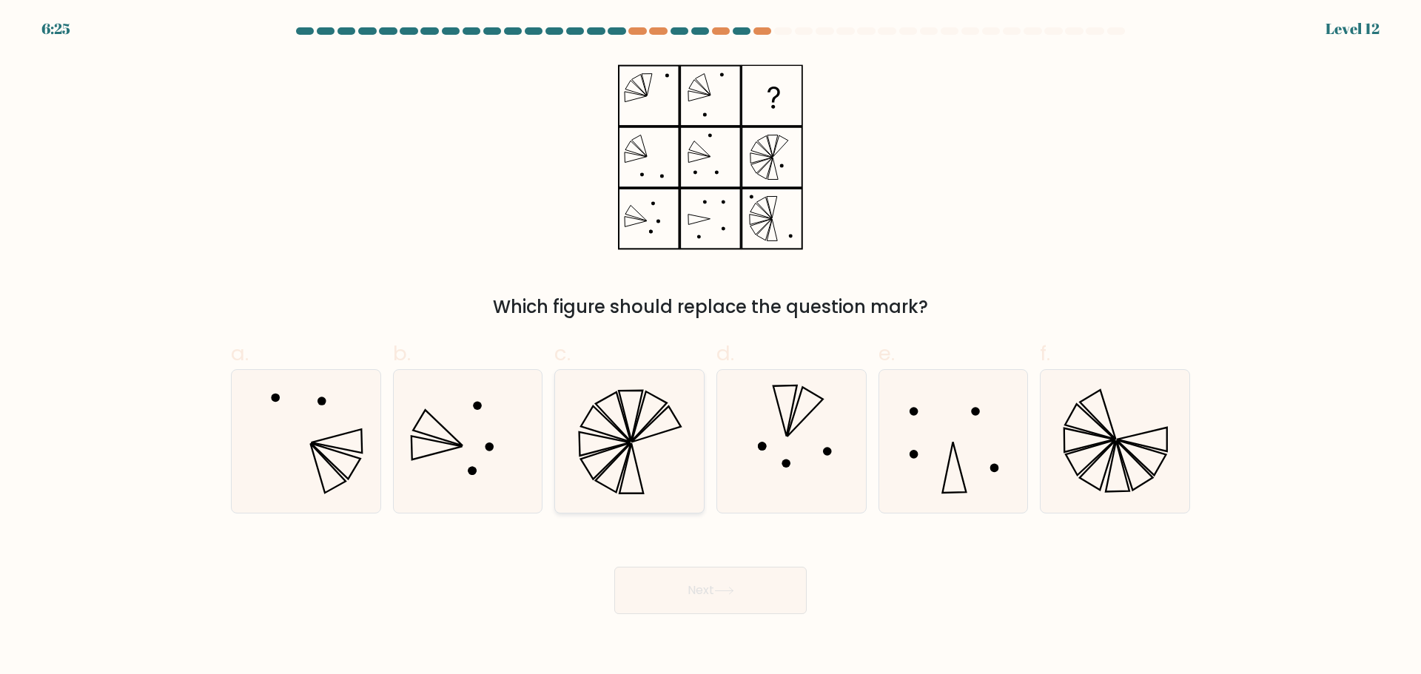
click at [700, 413] on icon at bounding box center [629, 441] width 143 height 143
click at [711, 347] on input "c." at bounding box center [711, 343] width 1 height 10
radio input "true"
click at [686, 600] on button "Next" at bounding box center [710, 590] width 192 height 47
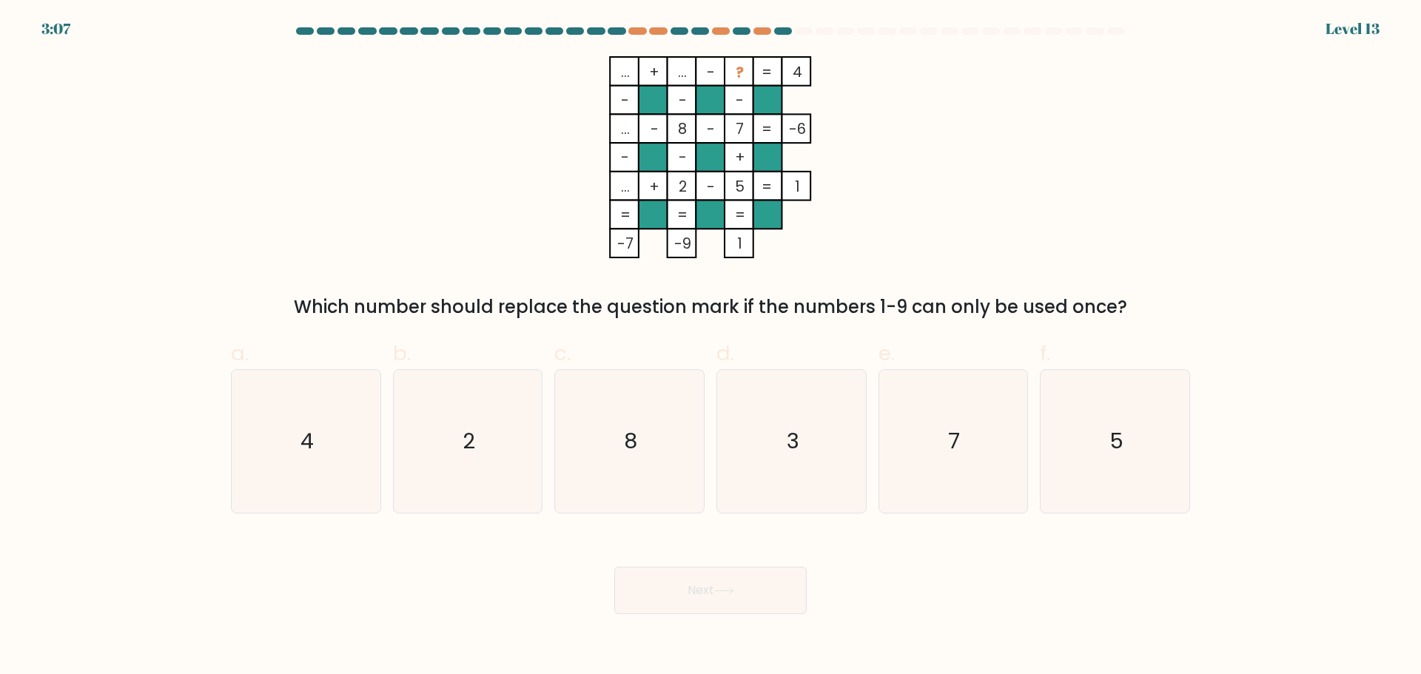
drag, startPoint x: 798, startPoint y: 228, endPoint x: 802, endPoint y: 238, distance: 10.3
click at [800, 236] on icon "... + ... - ? 4 - - - ... - 8 - 7 -6 - - + ... + 2 - 5 = 1 = = = = -7 -9 1 =" at bounding box center [711, 157] width 444 height 202
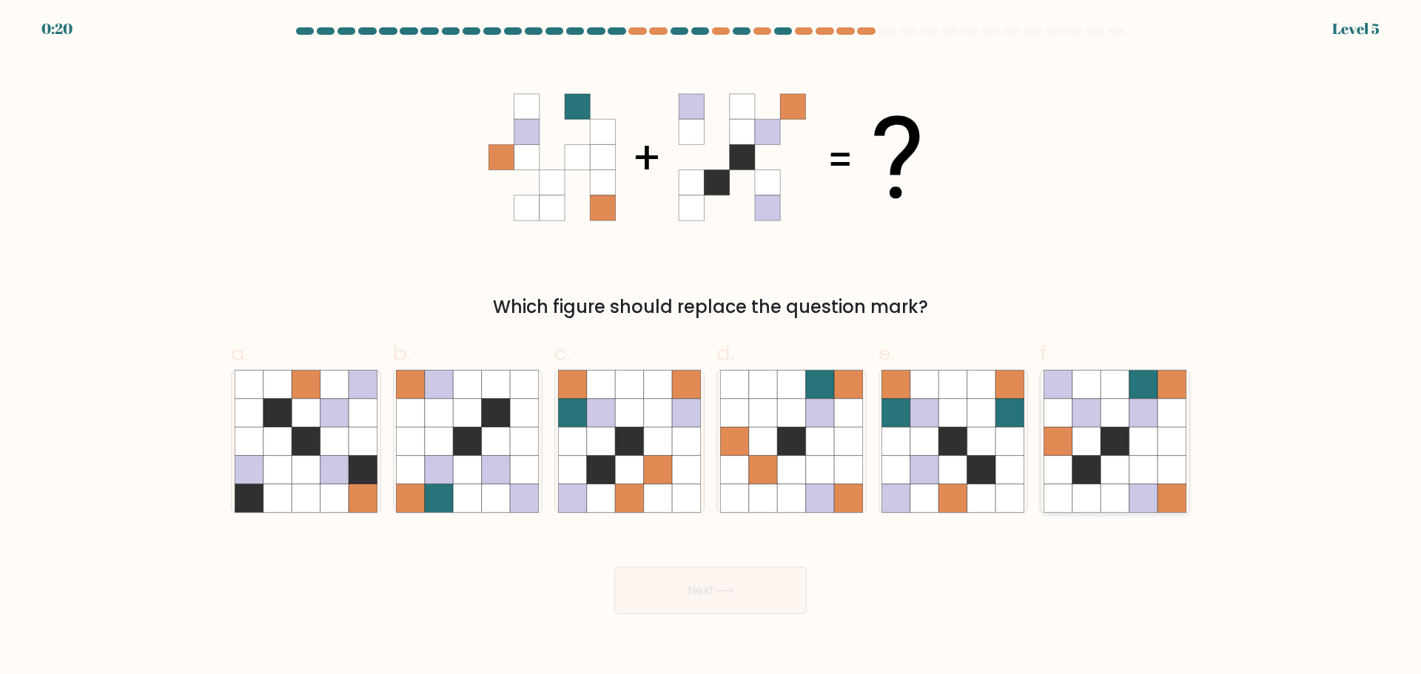
click at [1124, 489] on icon at bounding box center [1115, 498] width 28 height 28
click at [711, 347] on input "f." at bounding box center [711, 343] width 1 height 10
radio input "true"
click at [739, 590] on button "Next" at bounding box center [710, 590] width 192 height 47
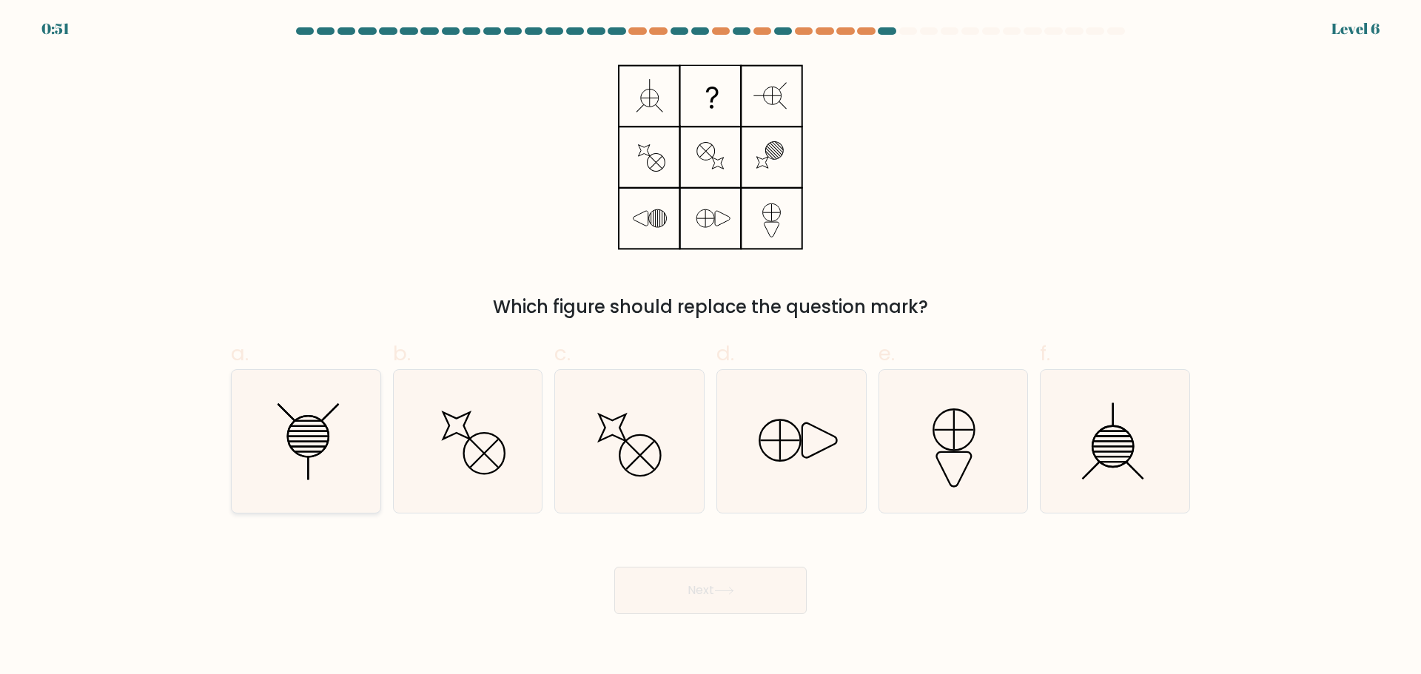
click at [346, 458] on icon at bounding box center [306, 441] width 143 height 143
click at [711, 347] on input "a." at bounding box center [711, 343] width 1 height 10
radio input "true"
click at [730, 581] on button "Next" at bounding box center [710, 590] width 192 height 47
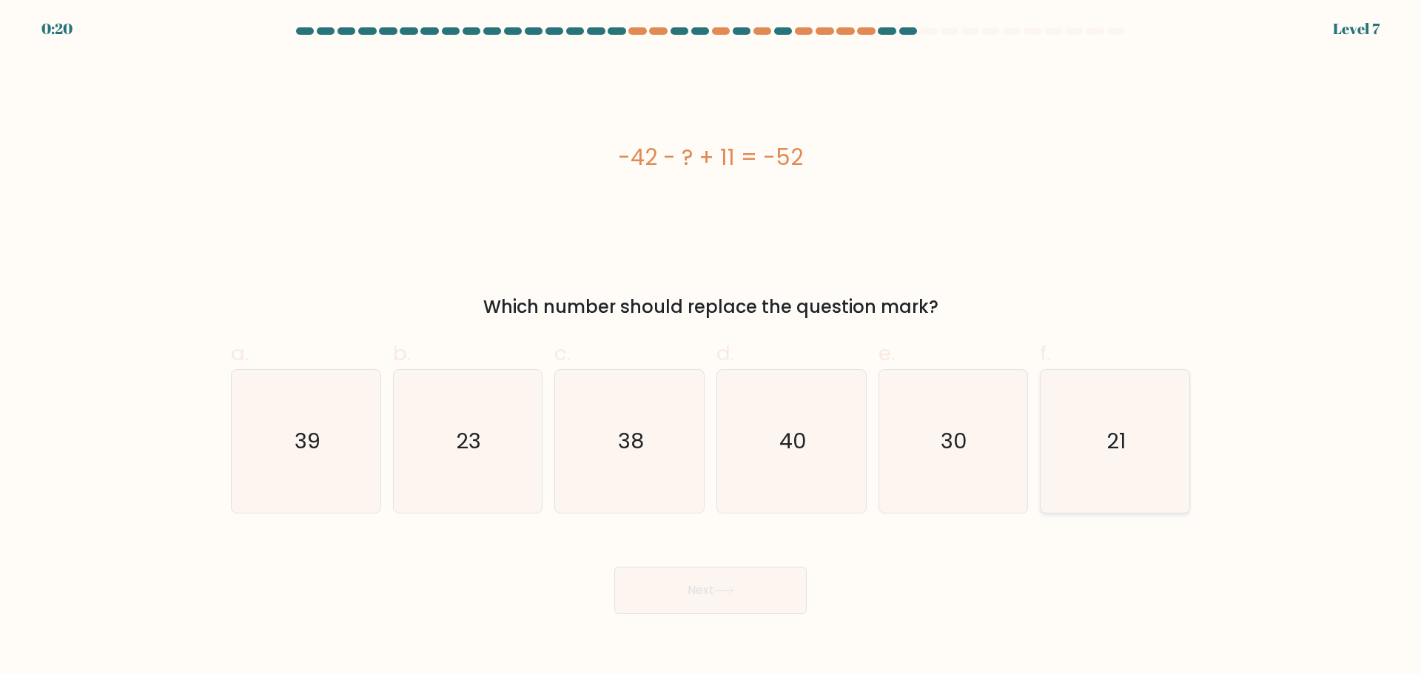
click at [1043, 473] on div "21" at bounding box center [1115, 441] width 150 height 144
click at [711, 347] on input "f. 21" at bounding box center [711, 343] width 1 height 10
radio input "true"
click at [755, 577] on button "Next" at bounding box center [710, 590] width 192 height 47
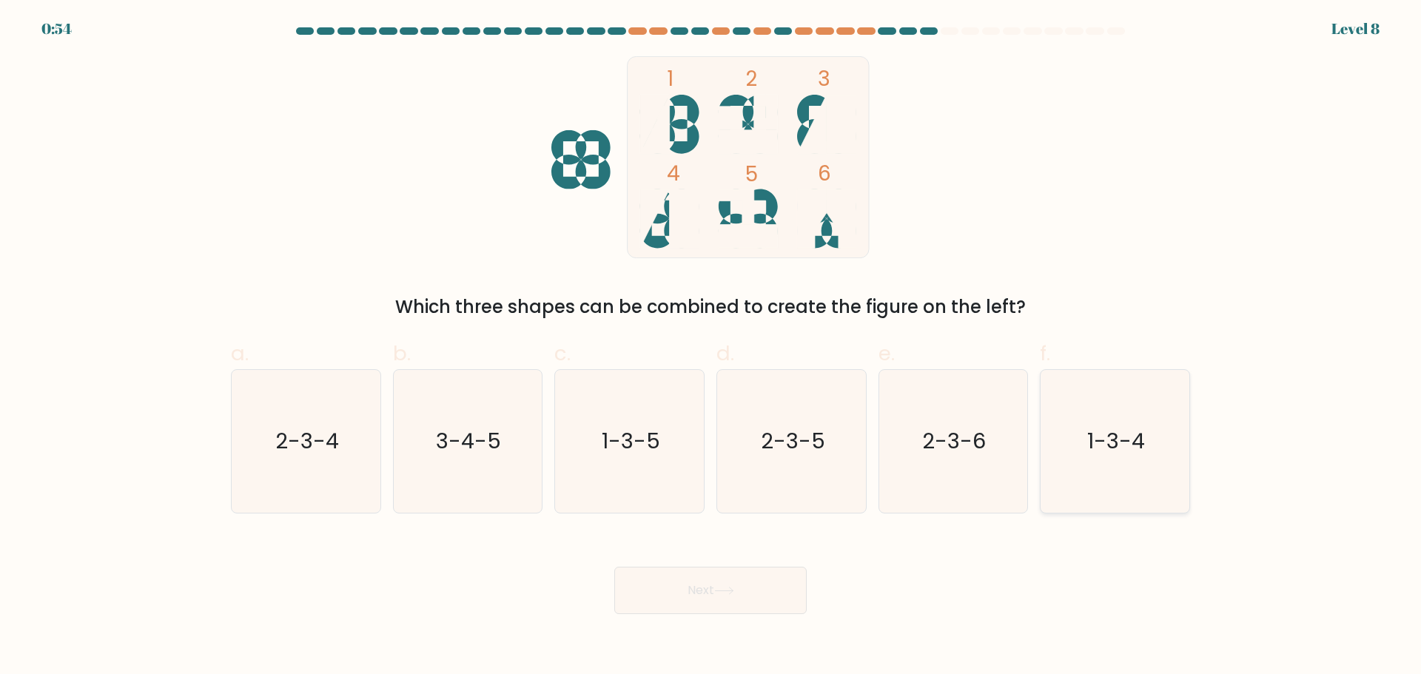
click at [1084, 461] on icon "1-3-4" at bounding box center [1115, 441] width 143 height 143
click at [711, 347] on input "f. 1-3-4" at bounding box center [711, 343] width 1 height 10
radio input "true"
click at [714, 592] on button "Next" at bounding box center [710, 590] width 192 height 47
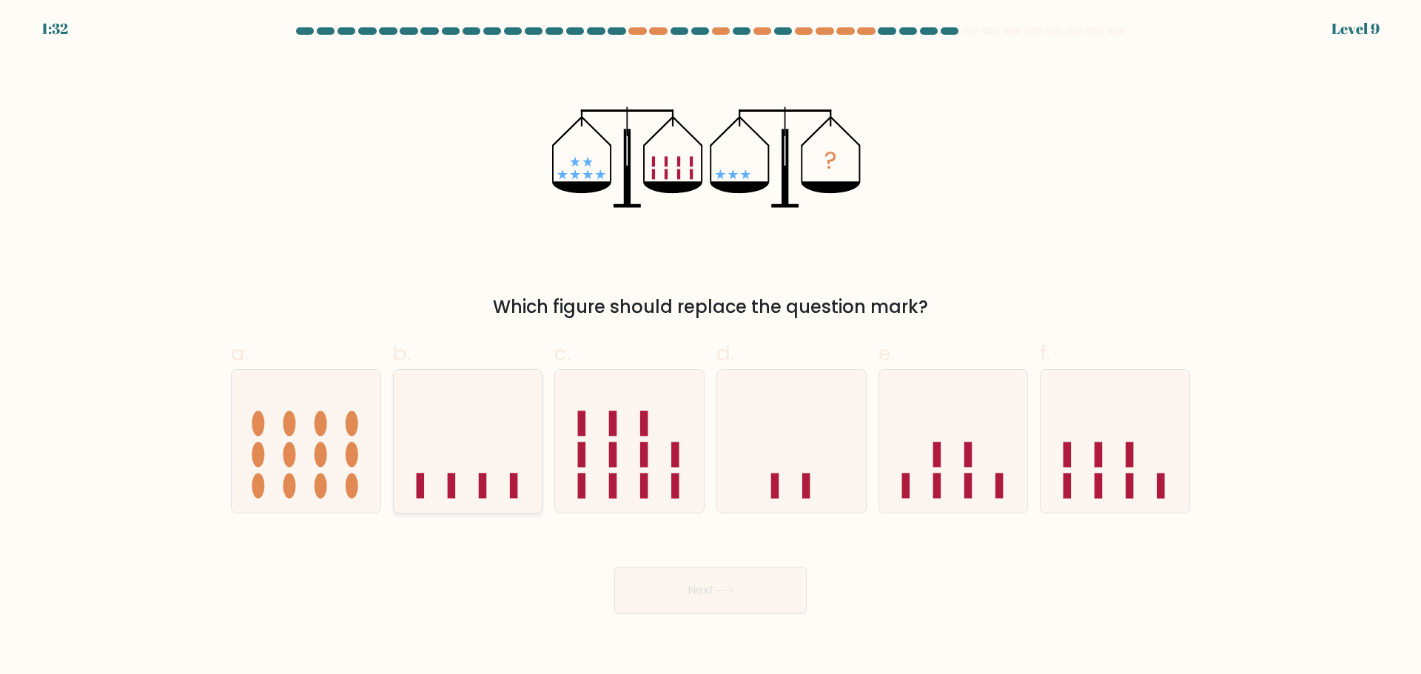
click at [427, 472] on icon at bounding box center [468, 441] width 149 height 123
click at [711, 347] on input "b." at bounding box center [711, 343] width 1 height 10
radio input "true"
click at [714, 595] on button "Next" at bounding box center [710, 590] width 192 height 47
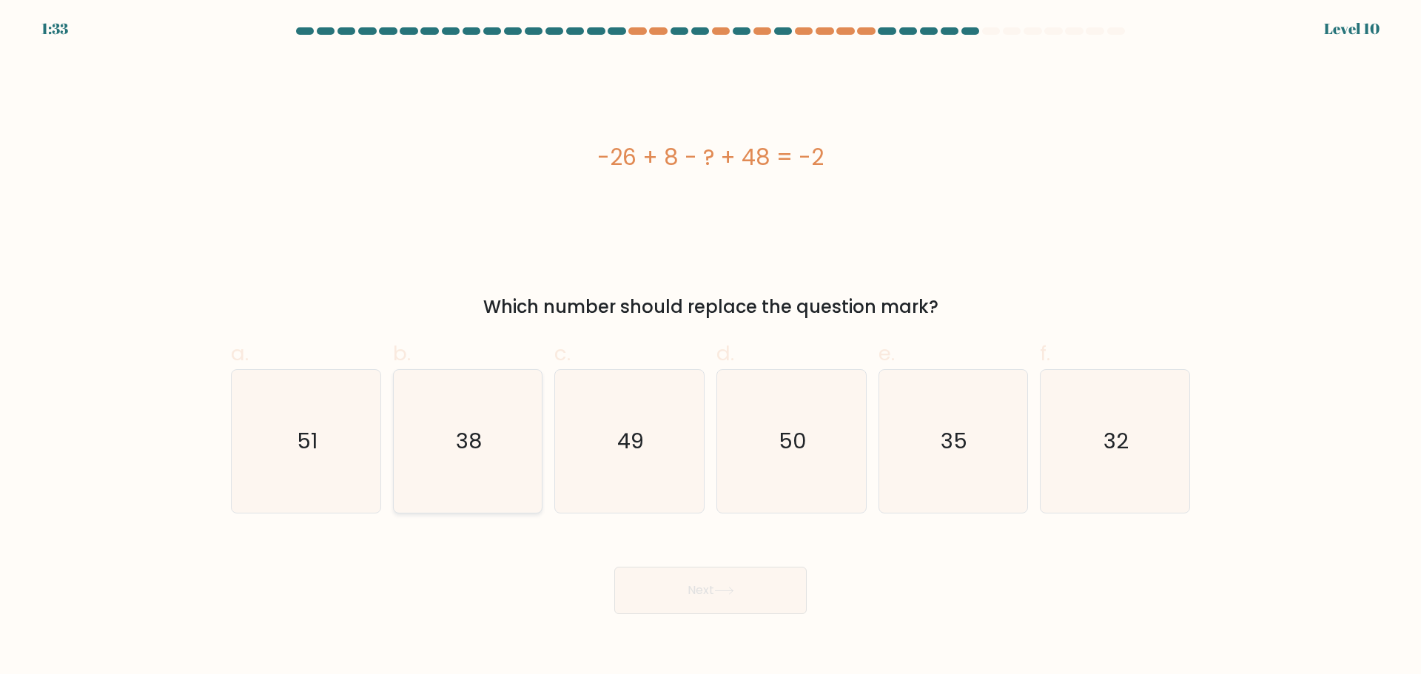
click at [515, 469] on icon "38" at bounding box center [467, 441] width 143 height 143
click at [711, 347] on input "b. 38" at bounding box center [711, 343] width 1 height 10
radio input "true"
click at [667, 608] on button "Next" at bounding box center [710, 590] width 192 height 47
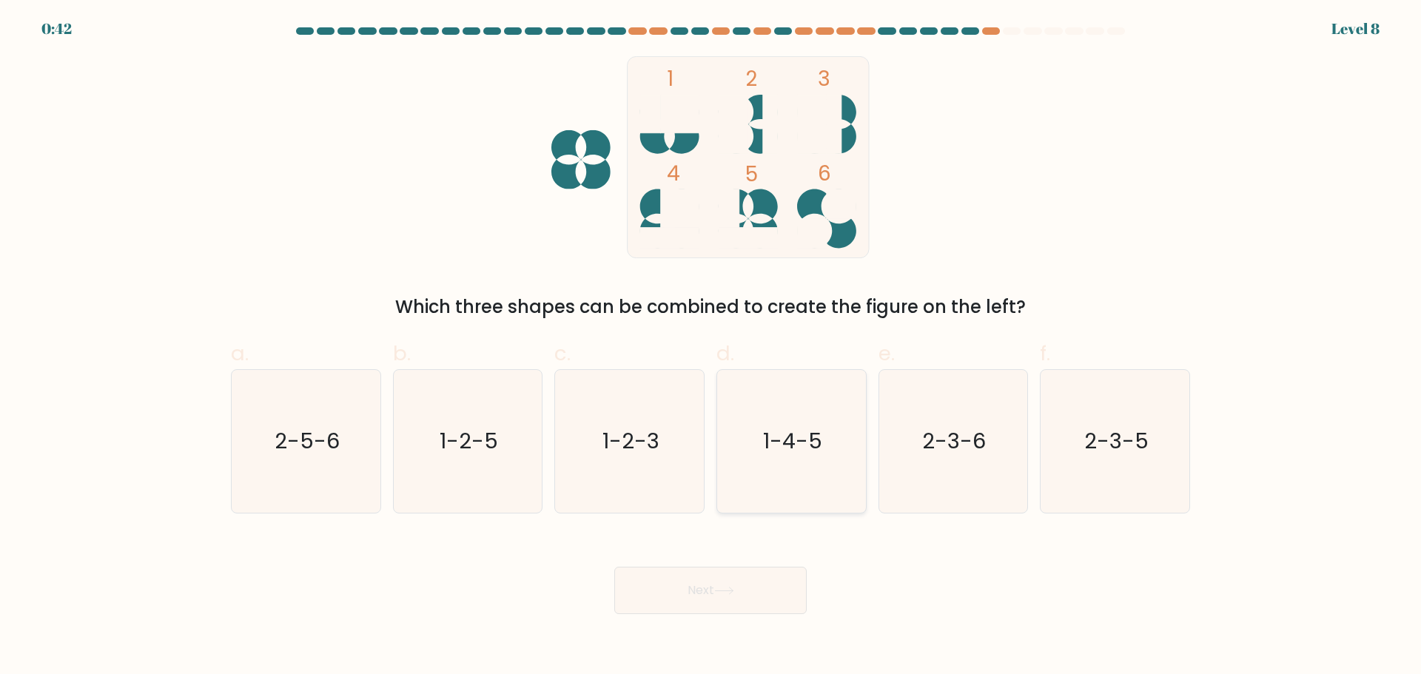
click at [745, 443] on icon "1-4-5" at bounding box center [791, 441] width 143 height 143
click at [711, 347] on input "d. 1-4-5" at bounding box center [711, 343] width 1 height 10
radio input "true"
click at [746, 589] on button "Next" at bounding box center [710, 590] width 192 height 47
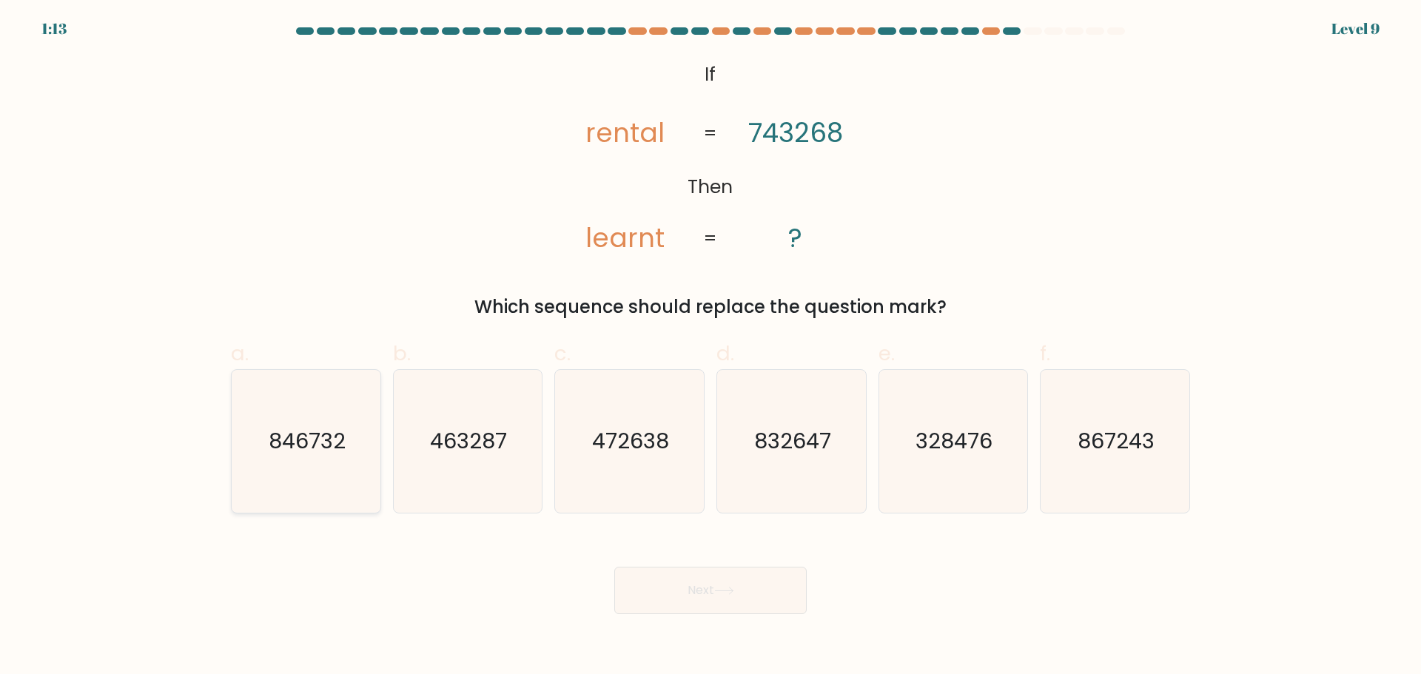
click at [344, 429] on text "846732" at bounding box center [307, 441] width 77 height 30
click at [711, 347] on input "a. 846732" at bounding box center [711, 343] width 1 height 10
radio input "true"
click at [705, 597] on button "Next" at bounding box center [710, 590] width 192 height 47
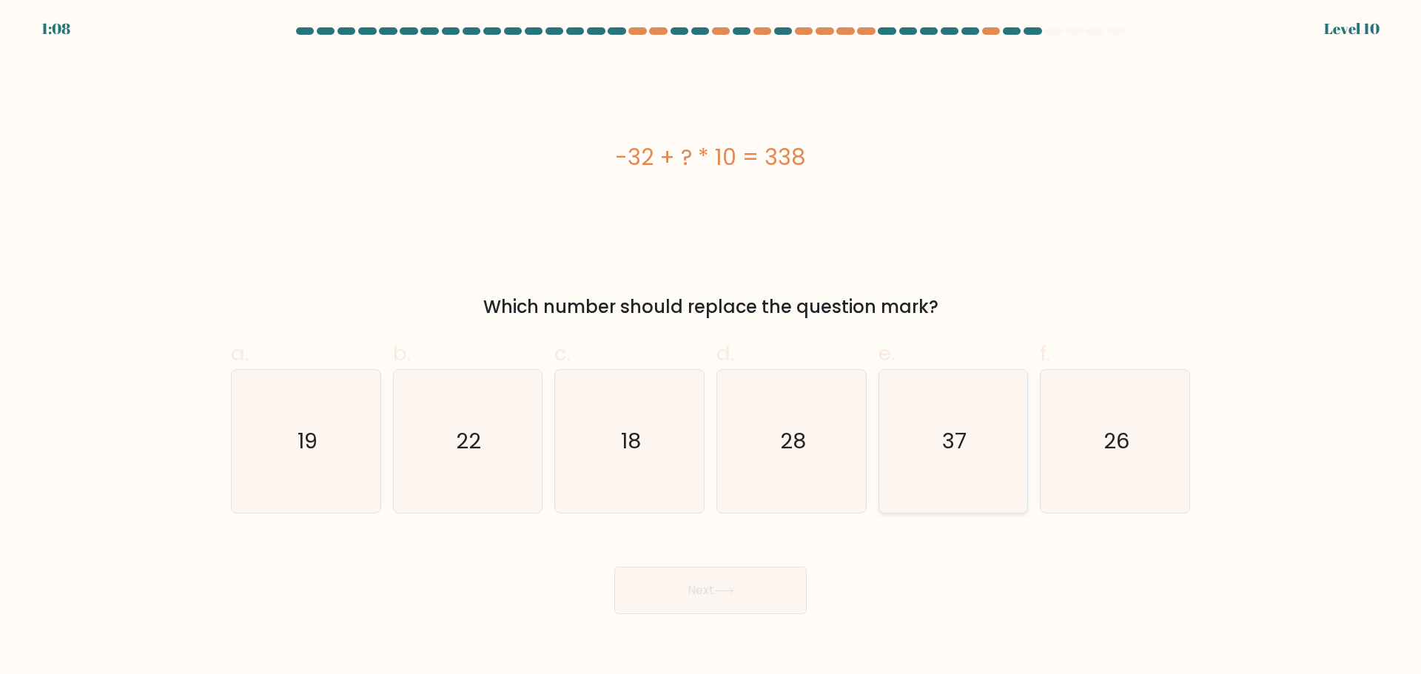
click at [965, 469] on icon "37" at bounding box center [953, 441] width 143 height 143
click at [711, 347] on input "e. 37" at bounding box center [711, 343] width 1 height 10
radio input "true"
click at [785, 600] on button "Next" at bounding box center [710, 590] width 192 height 47
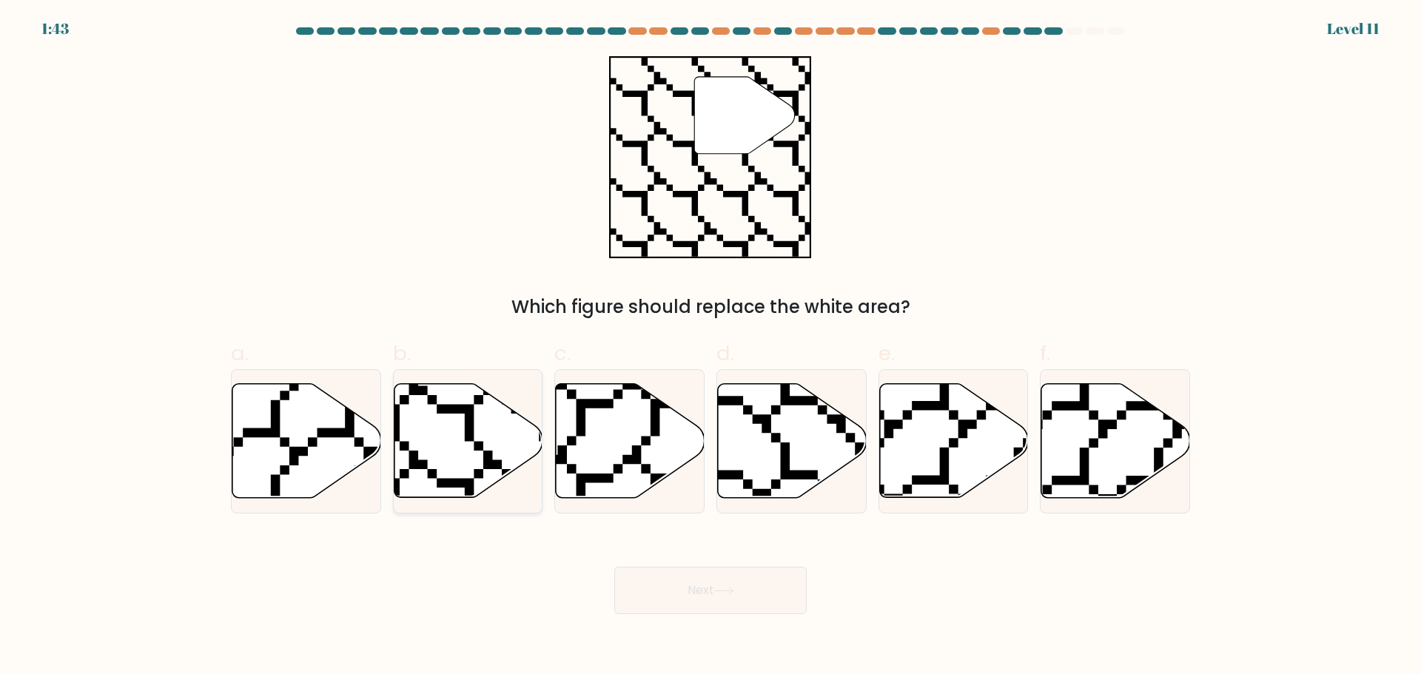
click at [467, 452] on icon at bounding box center [468, 440] width 149 height 114
click at [711, 347] on input "b." at bounding box center [711, 343] width 1 height 10
radio input "true"
click at [722, 589] on icon at bounding box center [724, 591] width 20 height 8
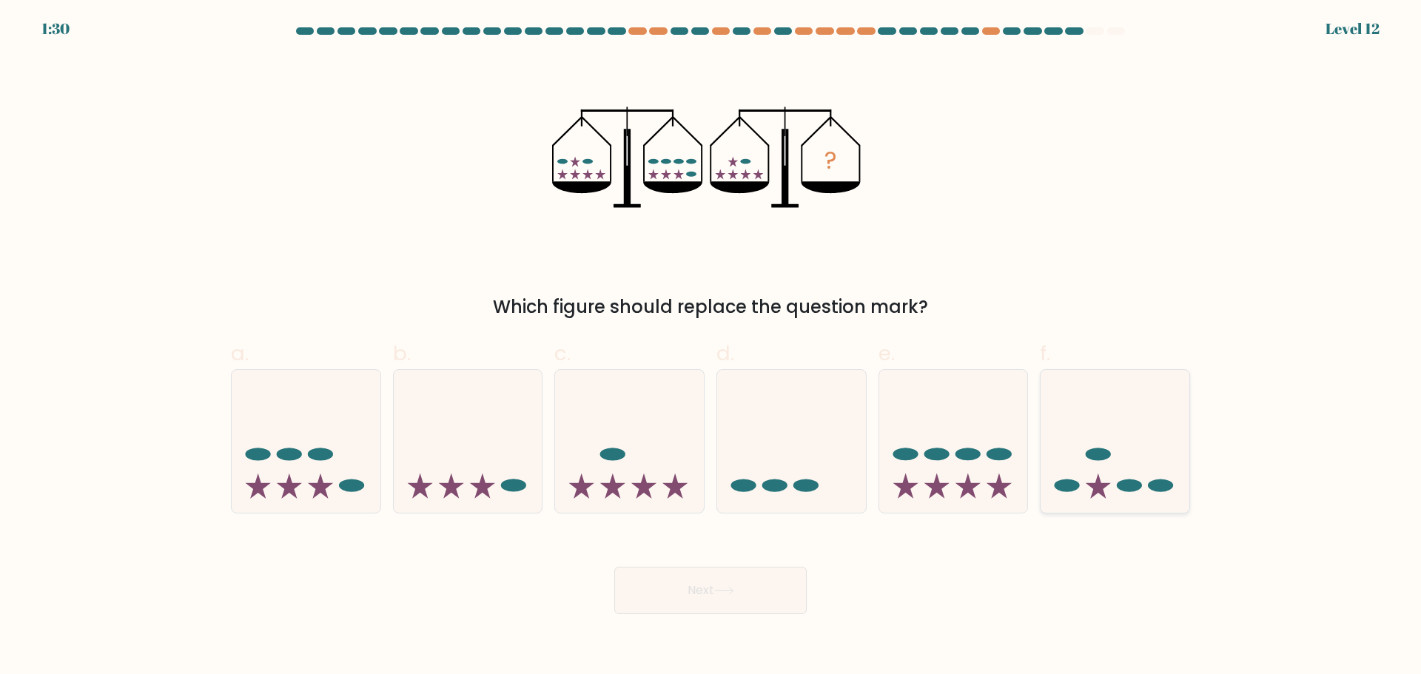
click at [1104, 455] on ellipse at bounding box center [1098, 454] width 25 height 13
click at [711, 347] on input "f." at bounding box center [711, 343] width 1 height 10
radio input "true"
click at [752, 581] on button "Next" at bounding box center [710, 590] width 192 height 47
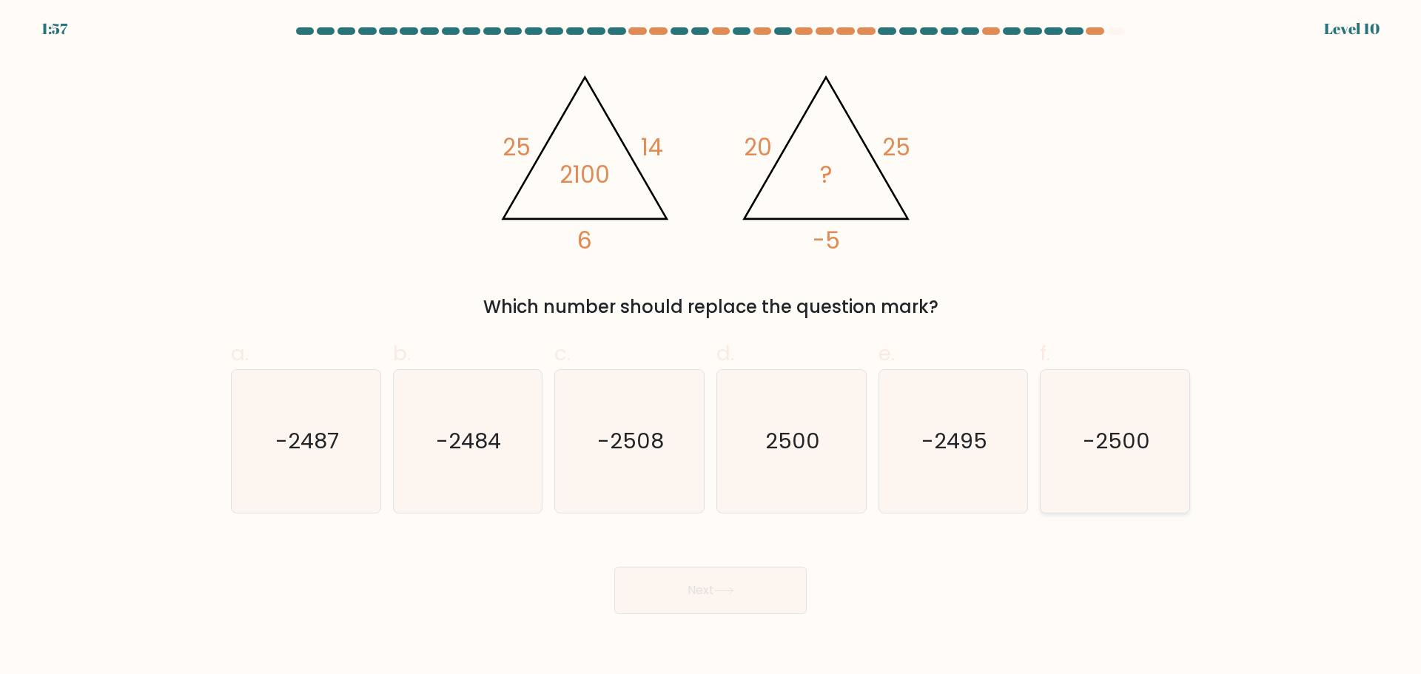
click at [1132, 453] on text "-2500" at bounding box center [1116, 441] width 67 height 30
click at [711, 347] on input "f. -2500" at bounding box center [711, 343] width 1 height 10
radio input "true"
click at [787, 603] on button "Next" at bounding box center [710, 590] width 192 height 47
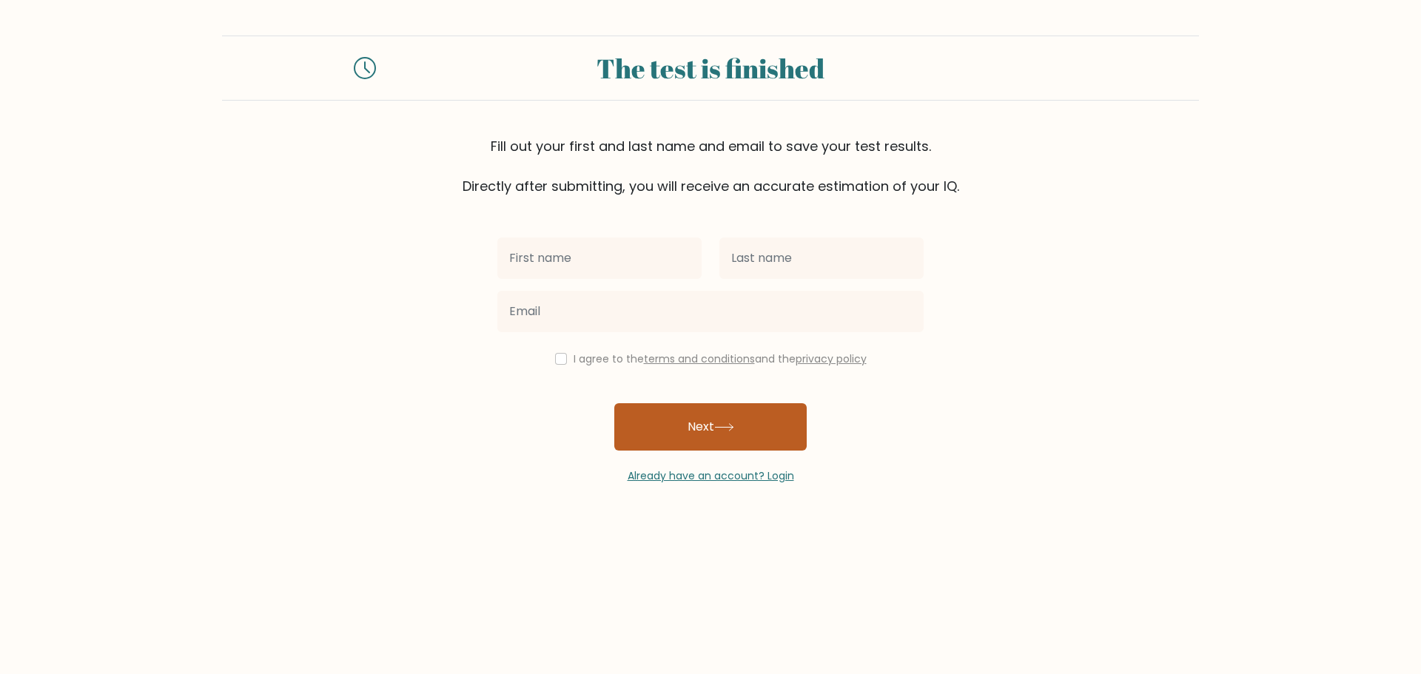
click at [724, 421] on button "Next" at bounding box center [710, 426] width 192 height 47
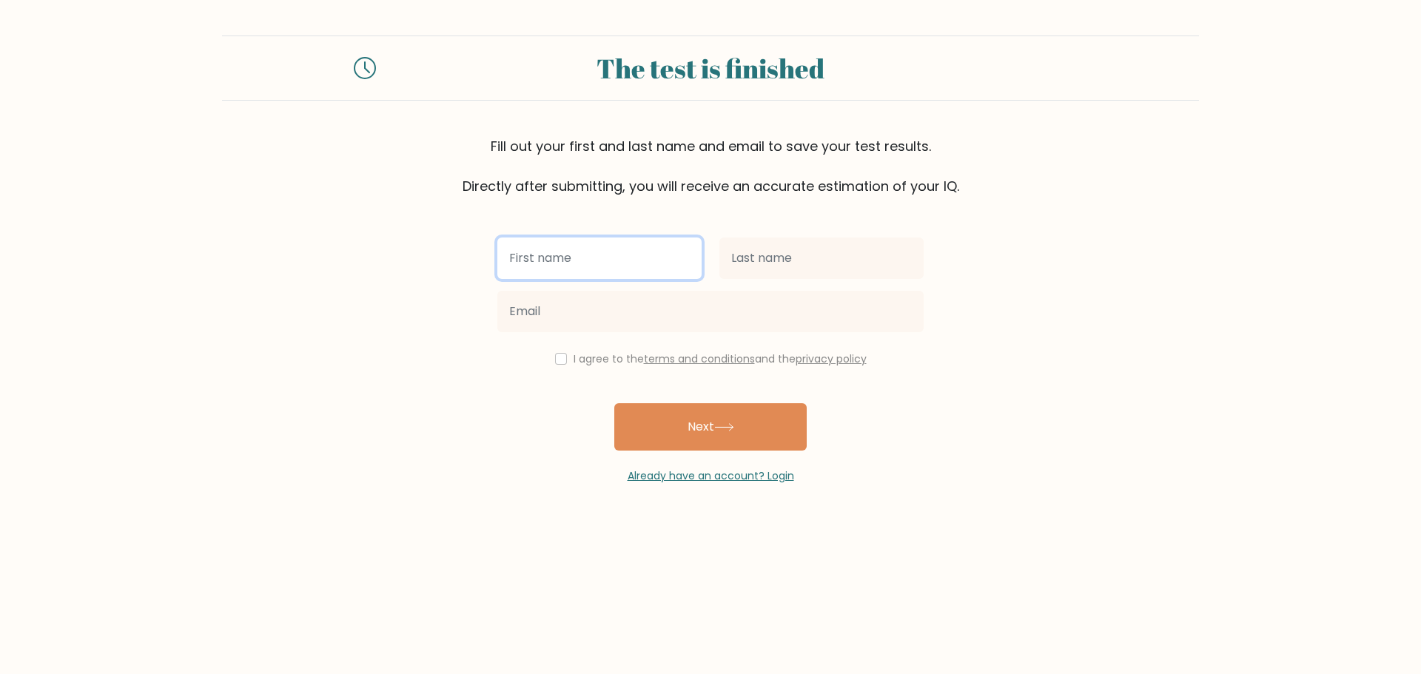
click at [633, 252] on input "text" at bounding box center [600, 258] width 204 height 41
type input "a"
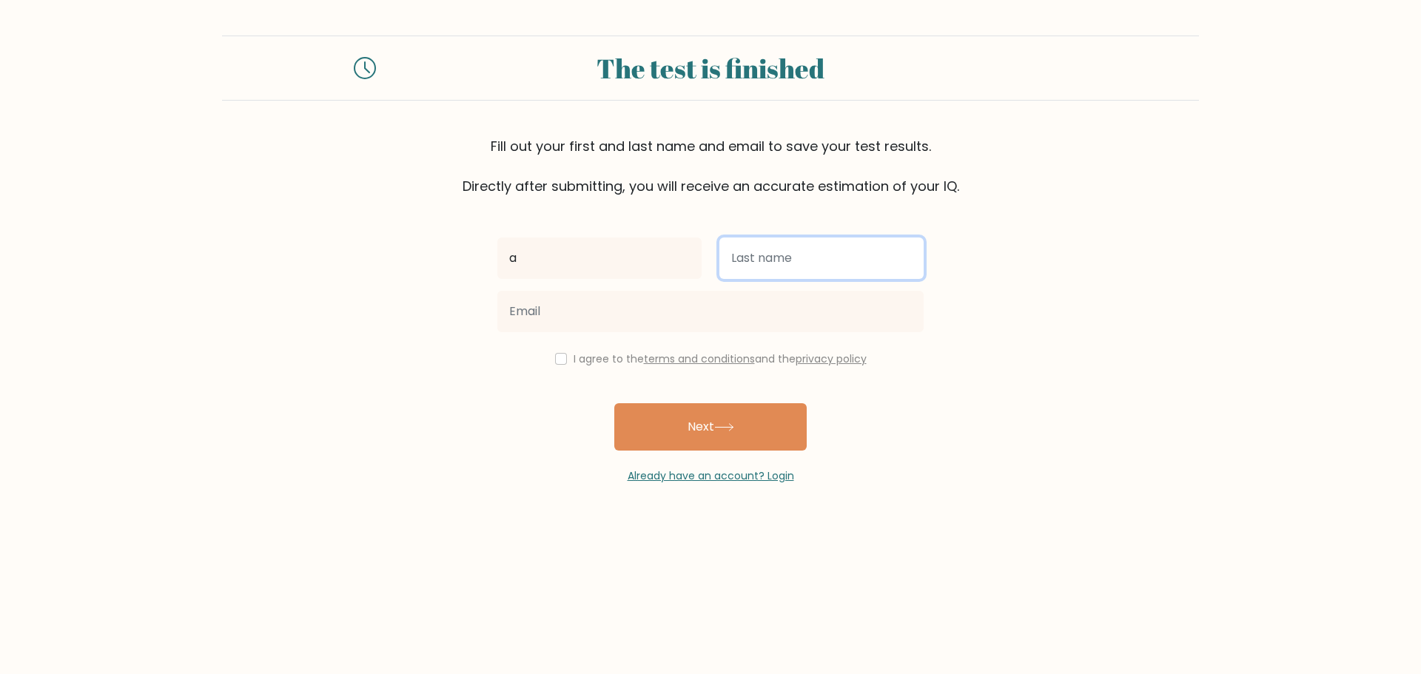
click at [760, 264] on input "text" at bounding box center [822, 258] width 204 height 41
type input "a"
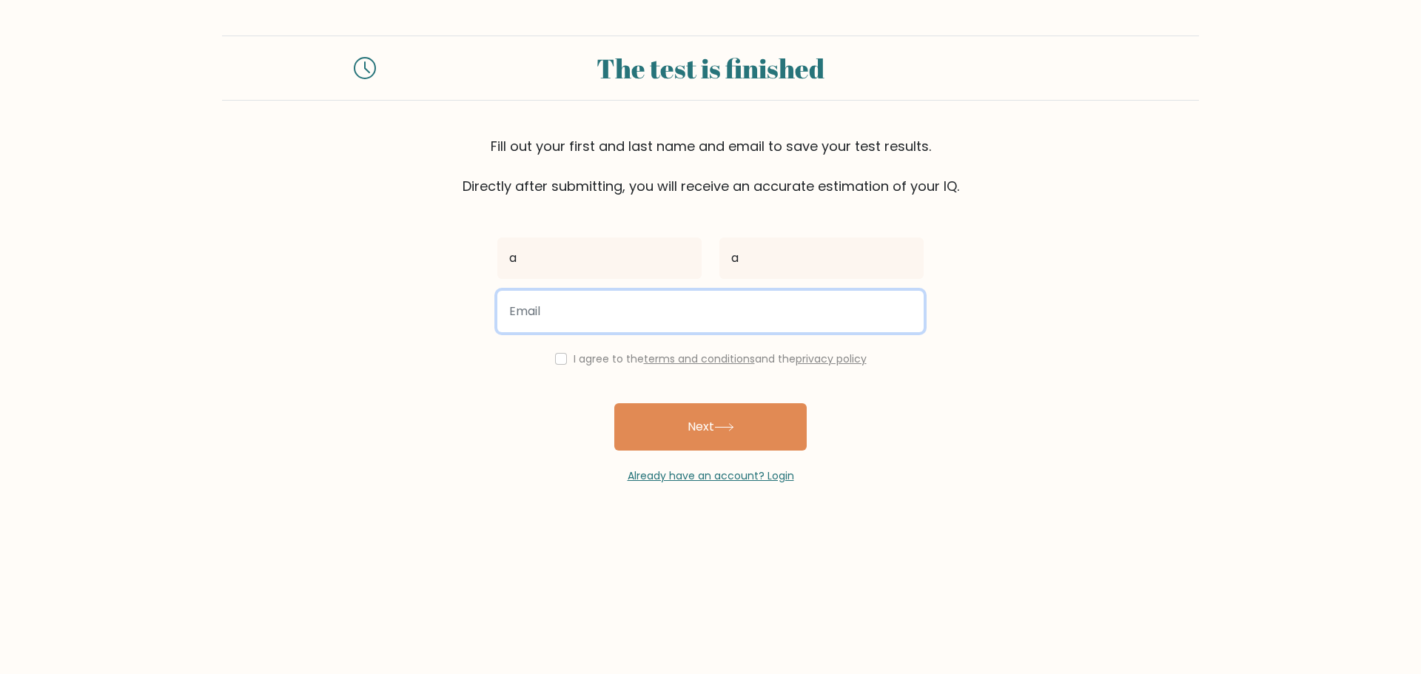
drag, startPoint x: 652, startPoint y: 315, endPoint x: 652, endPoint y: 331, distance: 15.5
click at [652, 316] on input "email" at bounding box center [711, 311] width 426 height 41
type input "a"
type input "poliwag@gmail.com"
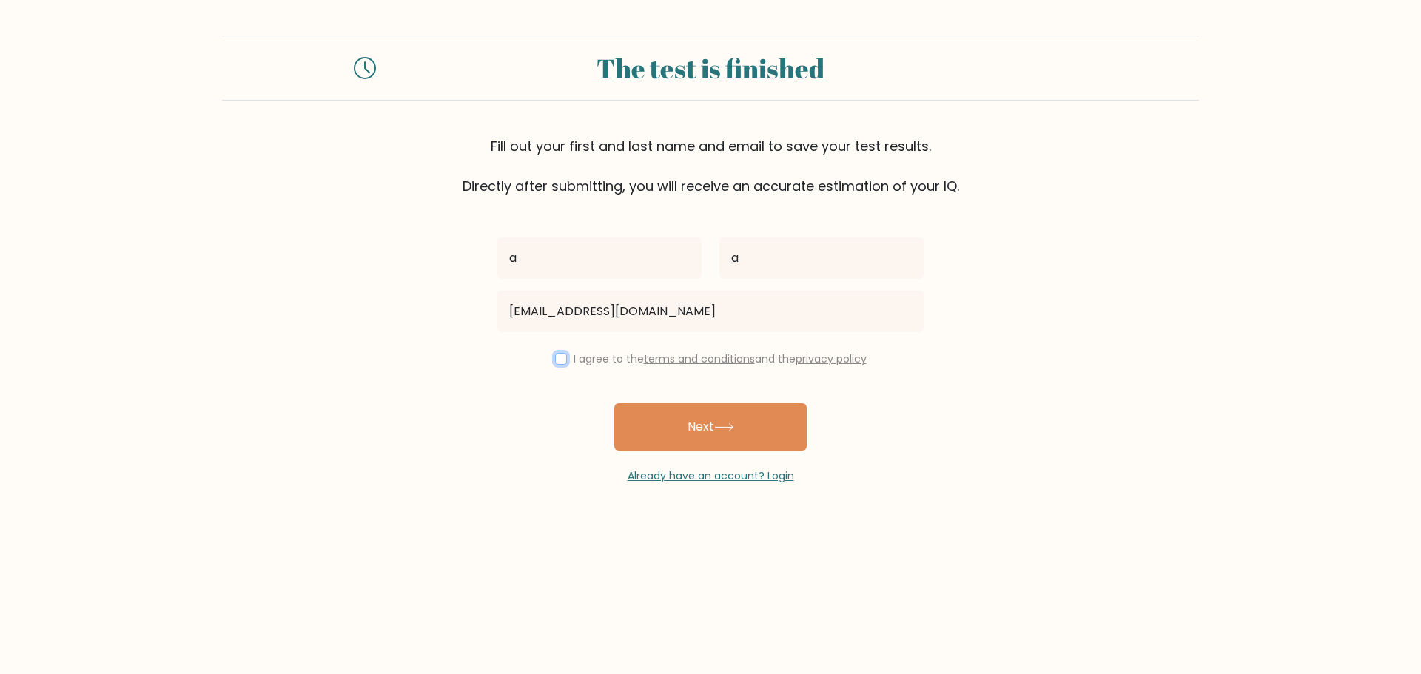
click at [555, 359] on input "checkbox" at bounding box center [561, 359] width 12 height 12
checkbox input "true"
click at [684, 441] on button "Next" at bounding box center [710, 426] width 192 height 47
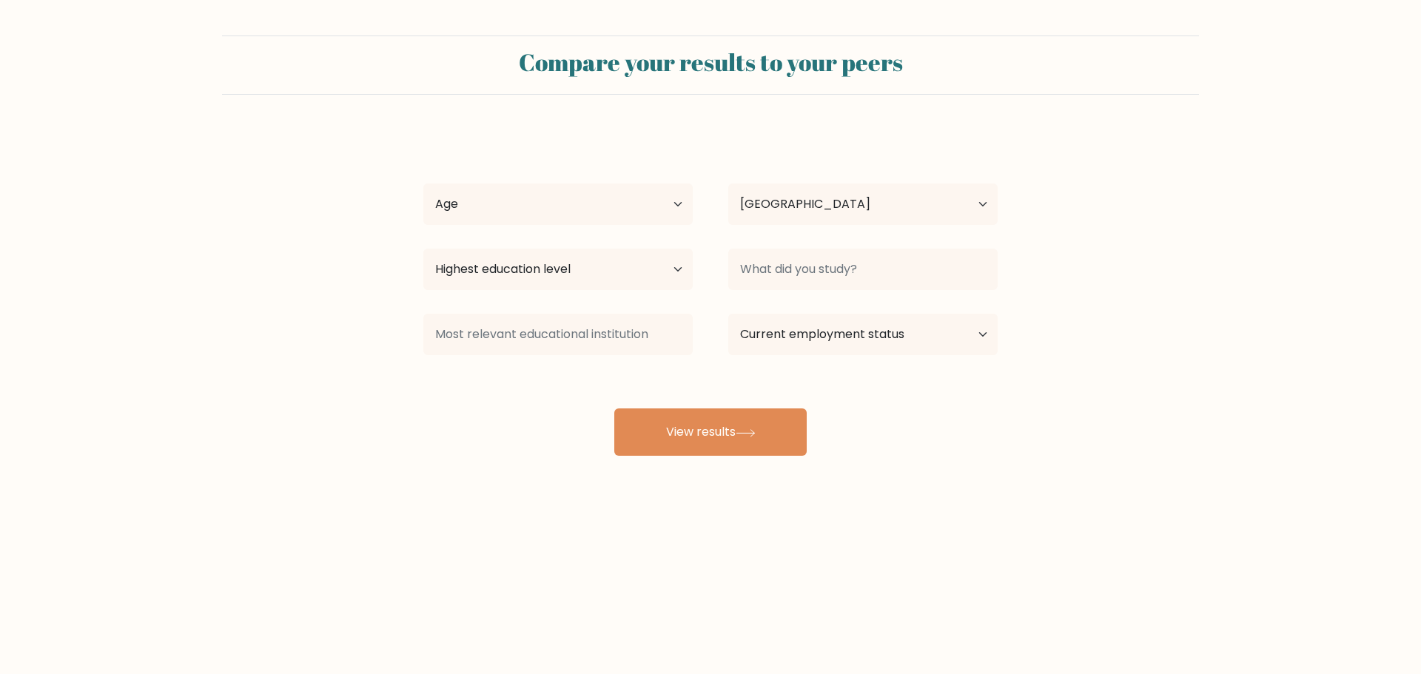
select select "AU"
click at [617, 206] on select "Age Under [DEMOGRAPHIC_DATA] [DEMOGRAPHIC_DATA] [DEMOGRAPHIC_DATA] [DEMOGRAPHIC…" at bounding box center [557, 204] width 269 height 41
click at [774, 425] on button "View results" at bounding box center [710, 432] width 192 height 47
drag, startPoint x: 634, startPoint y: 200, endPoint x: 627, endPoint y: 223, distance: 24.1
click at [634, 200] on select "Age Under [DEMOGRAPHIC_DATA] [DEMOGRAPHIC_DATA] [DEMOGRAPHIC_DATA] [DEMOGRAPHIC…" at bounding box center [557, 204] width 269 height 41
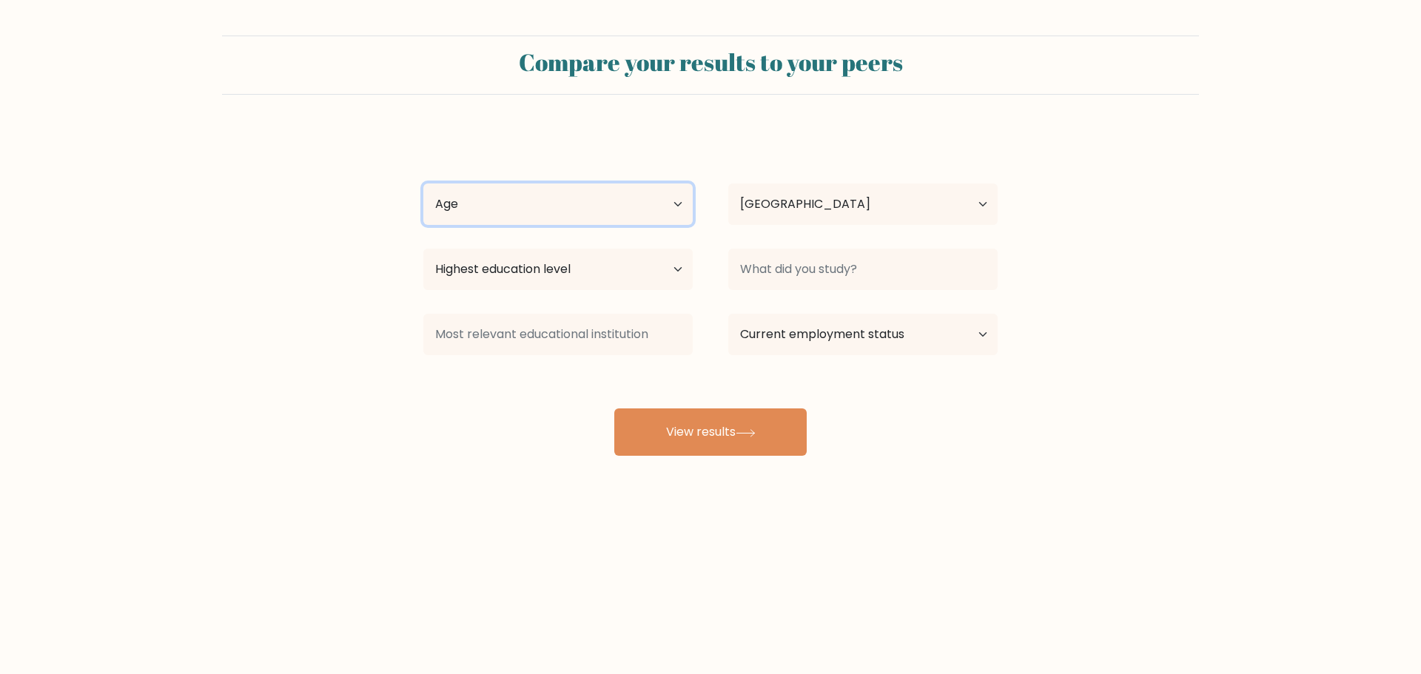
select select "18_24"
click at [423, 184] on select "Age Under [DEMOGRAPHIC_DATA] [DEMOGRAPHIC_DATA] [DEMOGRAPHIC_DATA] [DEMOGRAPHIC…" at bounding box center [557, 204] width 269 height 41
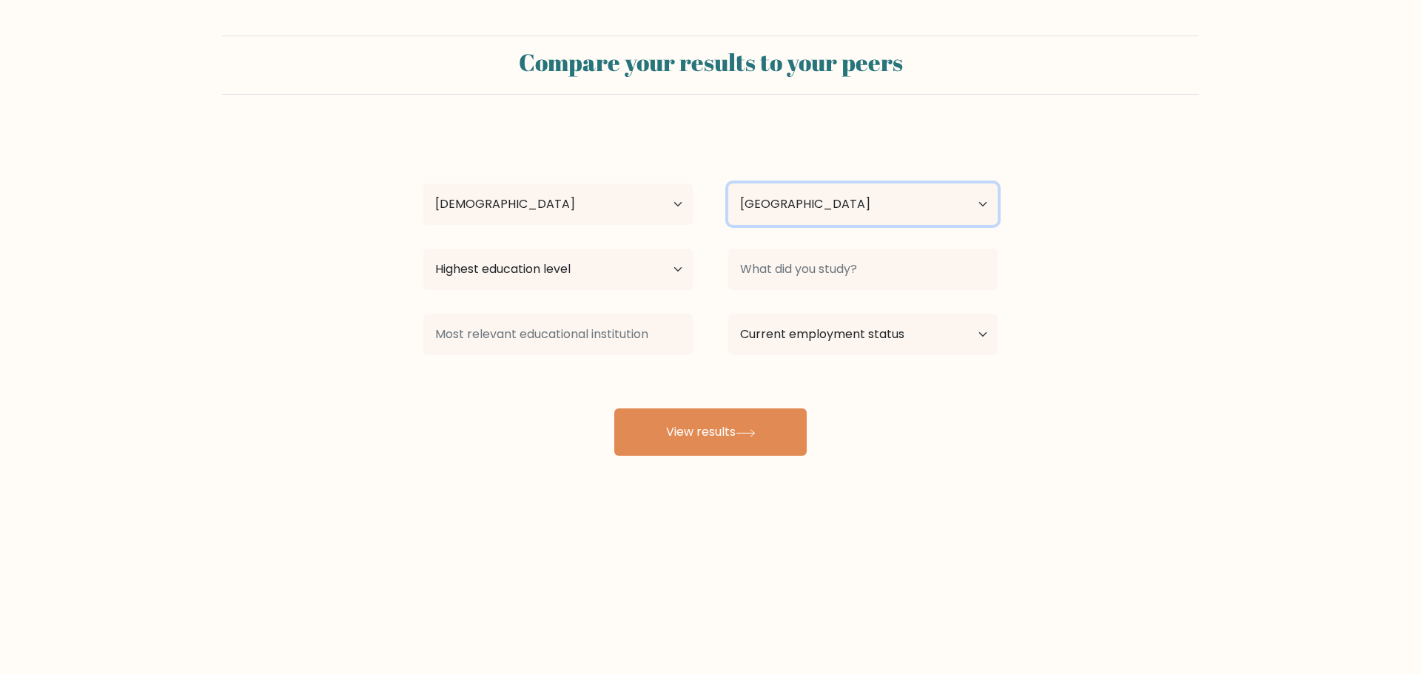
click at [829, 200] on select "Country [GEOGRAPHIC_DATA] [GEOGRAPHIC_DATA] [GEOGRAPHIC_DATA] [US_STATE] [GEOGR…" at bounding box center [862, 204] width 269 height 41
click at [771, 188] on select "Country [GEOGRAPHIC_DATA] [GEOGRAPHIC_DATA] [GEOGRAPHIC_DATA] [US_STATE] [GEOGR…" at bounding box center [862, 204] width 269 height 41
click at [650, 252] on select "Highest education level No schooling Primary Lower Secondary Upper Secondary Oc…" at bounding box center [557, 269] width 269 height 41
select select "upper_secondary"
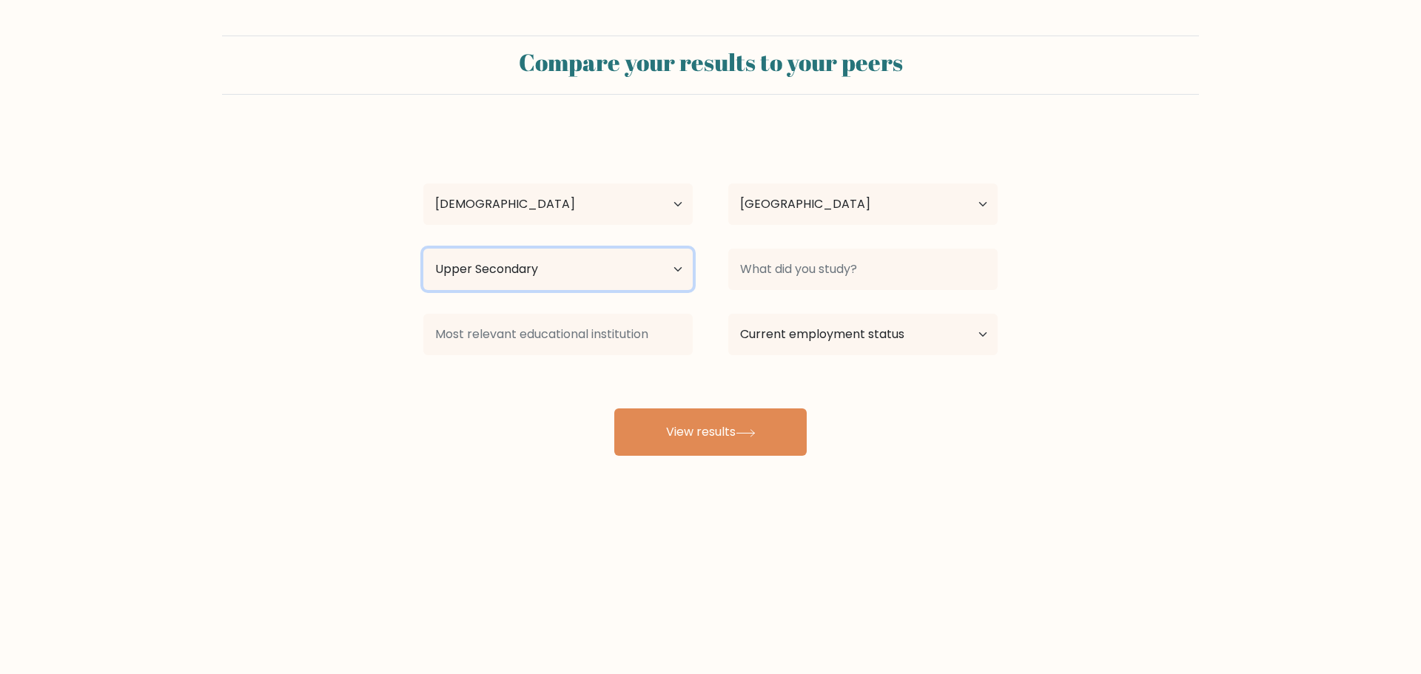
click at [423, 249] on select "Highest education level No schooling Primary Lower Secondary Upper Secondary Oc…" at bounding box center [557, 269] width 269 height 41
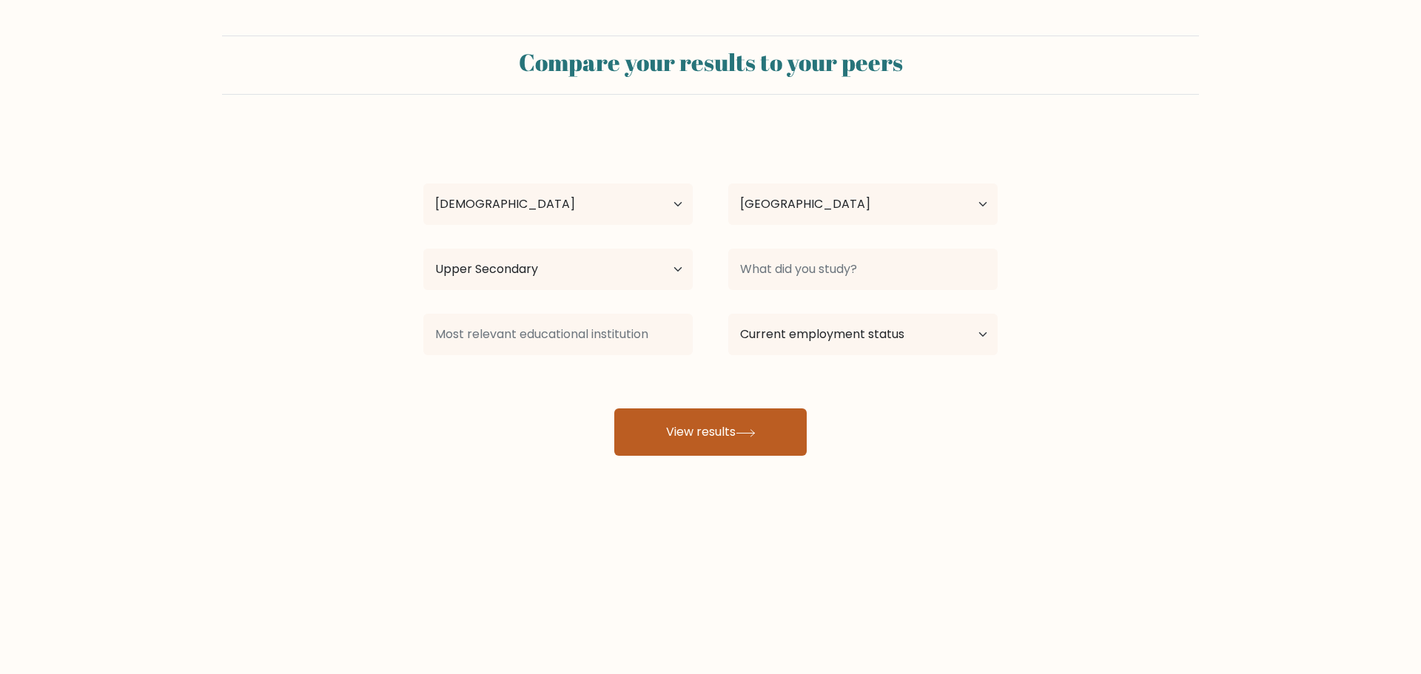
click at [733, 426] on button "View results" at bounding box center [710, 432] width 192 height 47
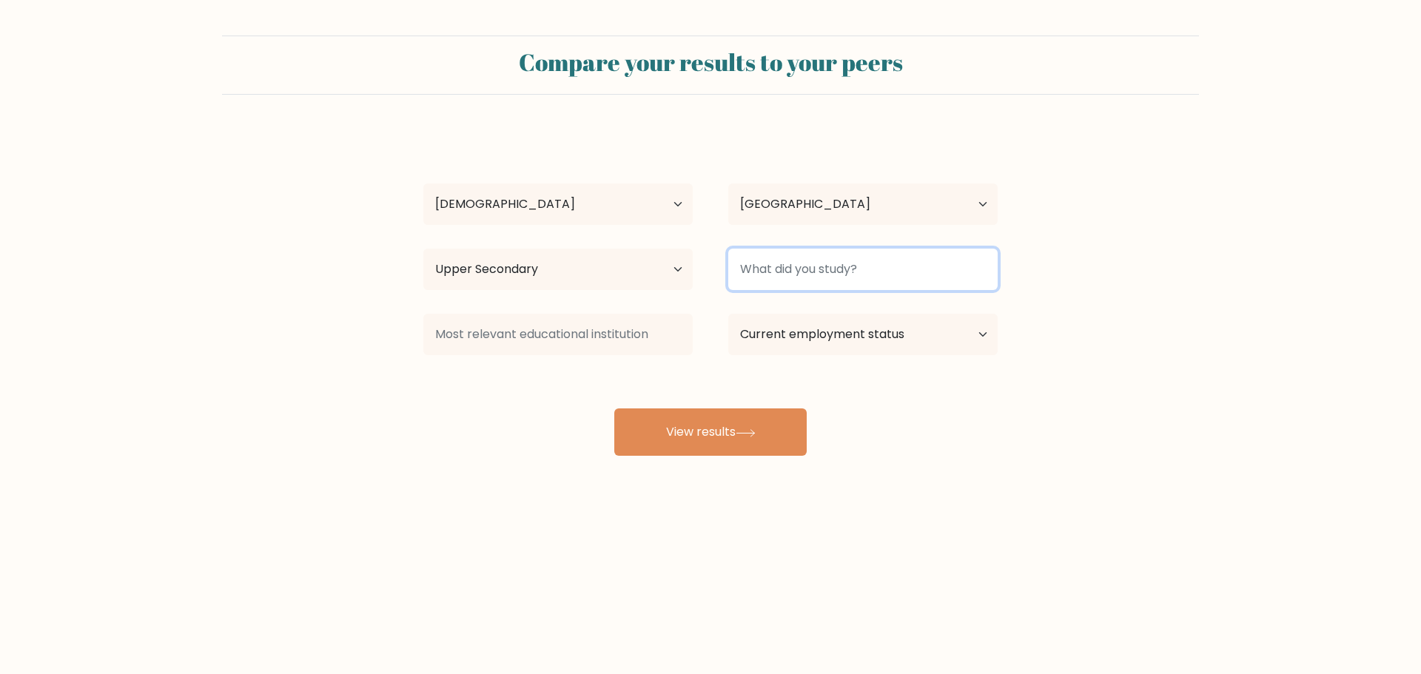
click at [818, 261] on input at bounding box center [862, 269] width 269 height 41
type input "Highschooll"
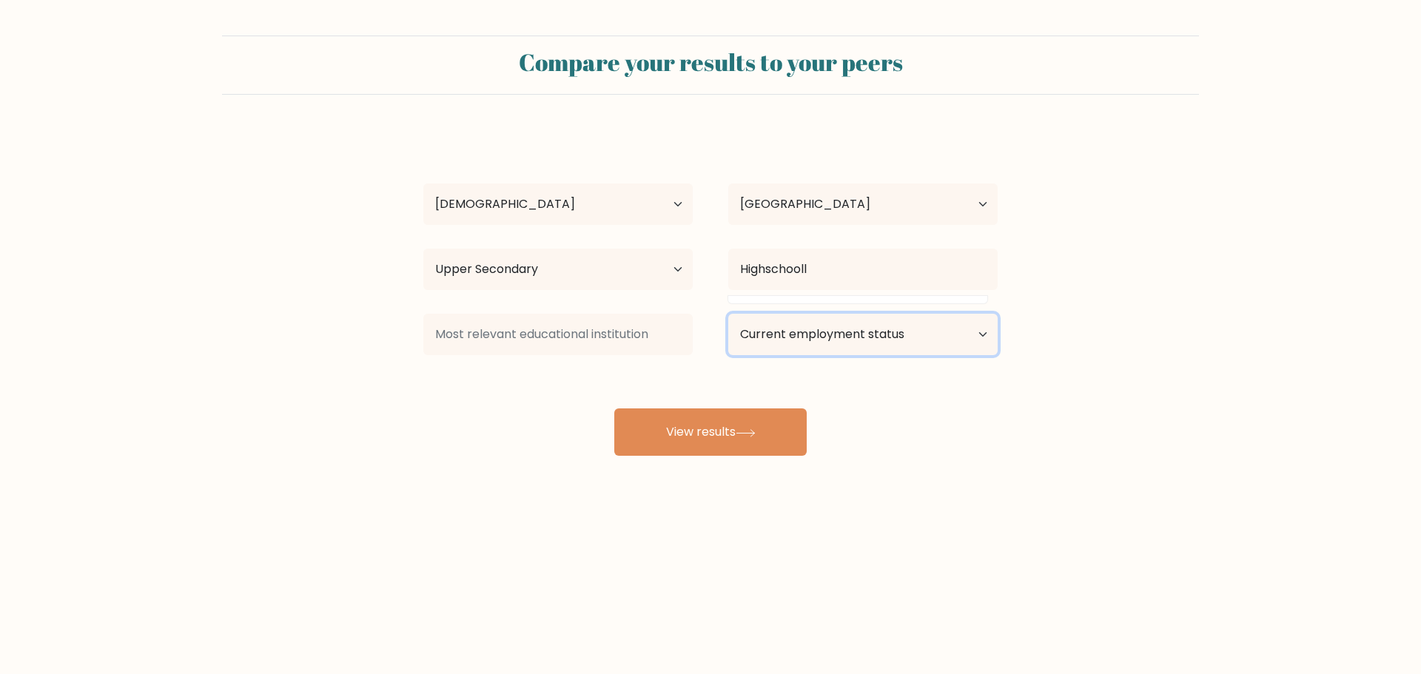
click at [811, 321] on select "Current employment status Employed Student Retired Other / prefer not to answer" at bounding box center [862, 334] width 269 height 41
click at [728, 314] on select "Current employment status Employed Student Retired Other / prefer not to answer" at bounding box center [862, 334] width 269 height 41
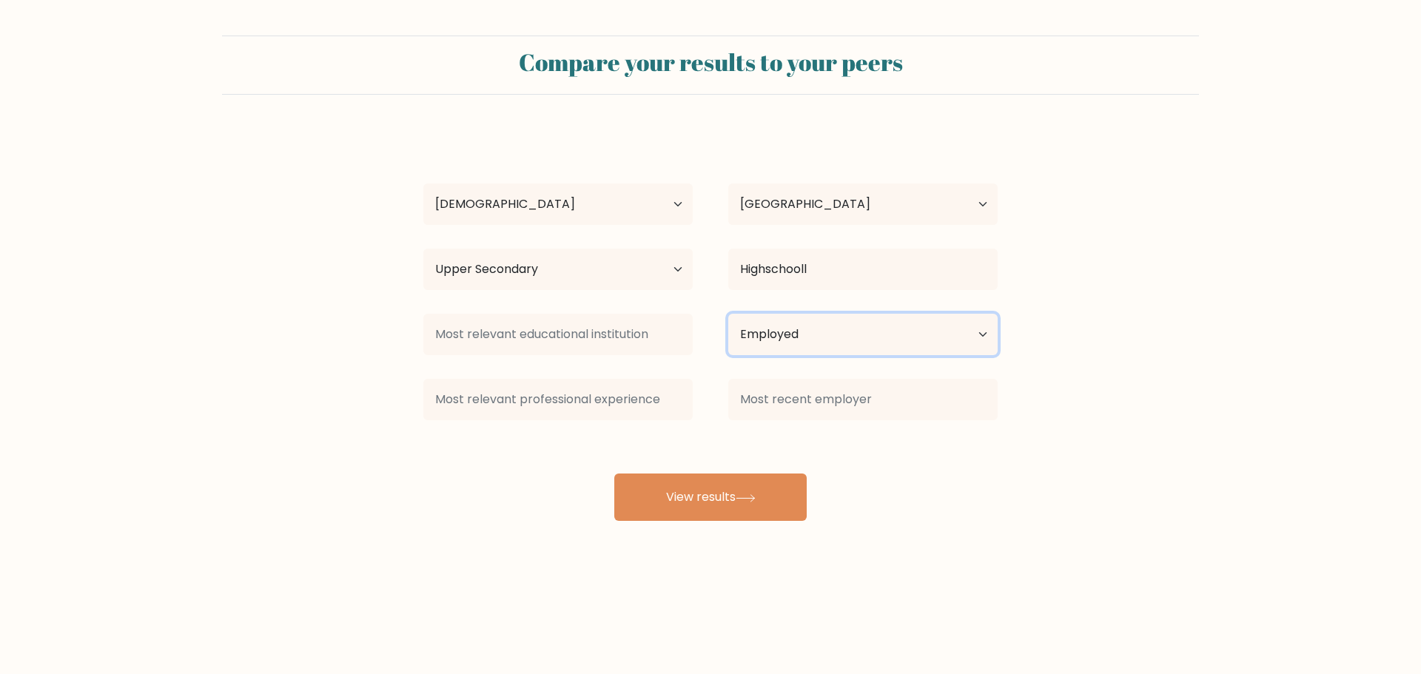
click at [803, 348] on select "Current employment status Employed Student Retired Other / prefer not to answer" at bounding box center [862, 334] width 269 height 41
select select "student"
click at [728, 314] on select "Current employment status Employed Student Retired Other / prefer not to answer" at bounding box center [862, 334] width 269 height 41
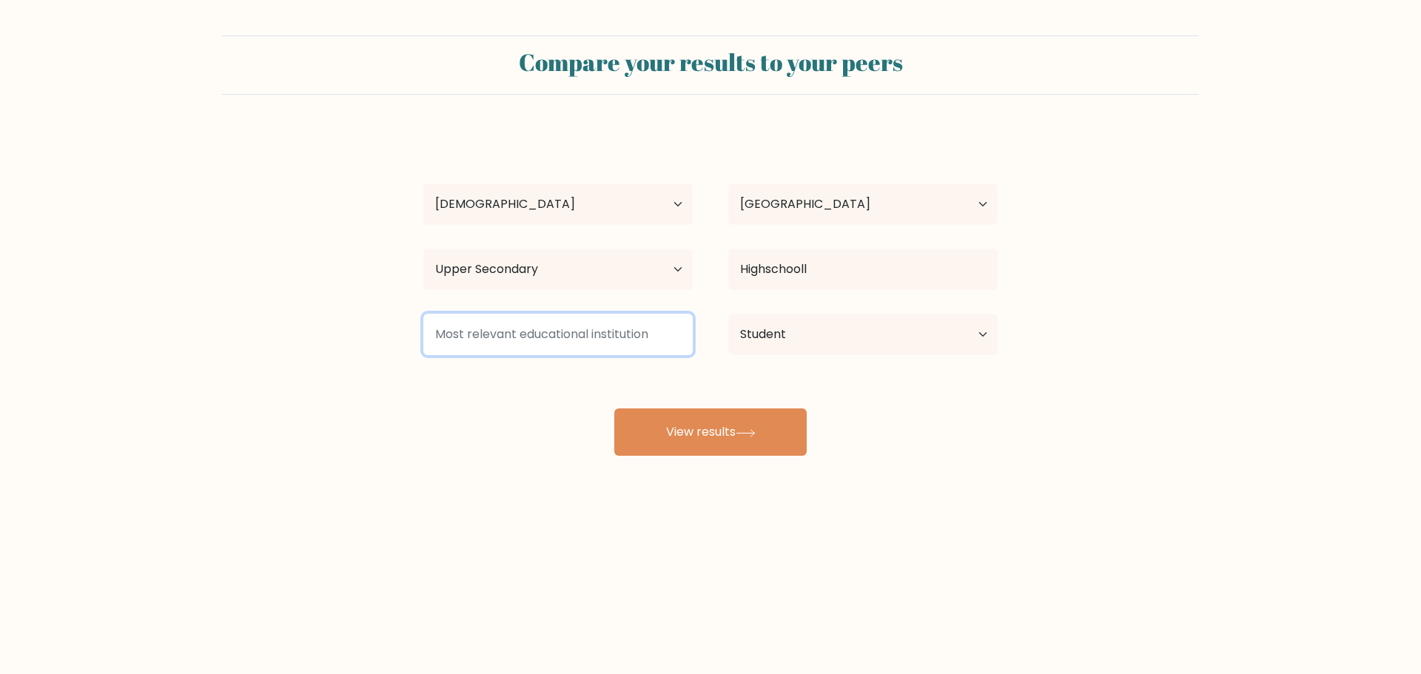
drag, startPoint x: 654, startPoint y: 344, endPoint x: 643, endPoint y: 372, distance: 30.5
click at [654, 344] on input at bounding box center [557, 334] width 269 height 41
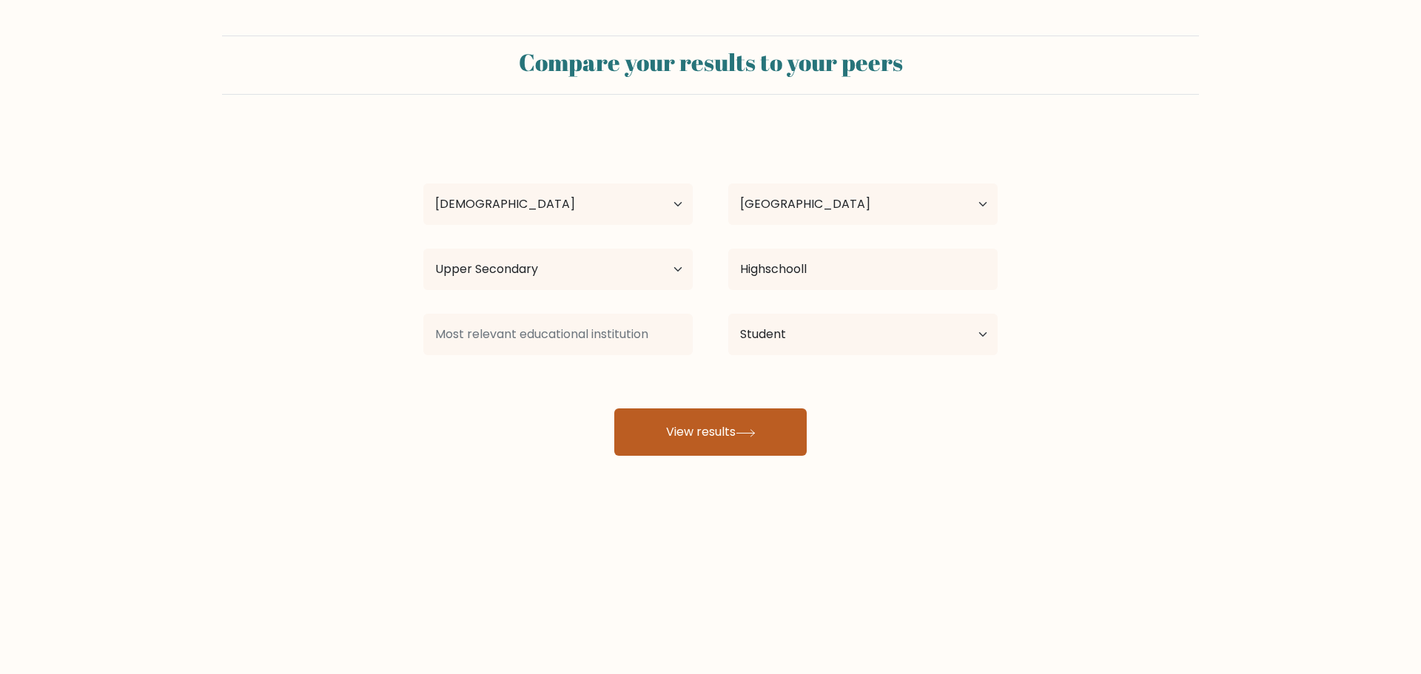
click at [737, 422] on button "View results" at bounding box center [710, 432] width 192 height 47
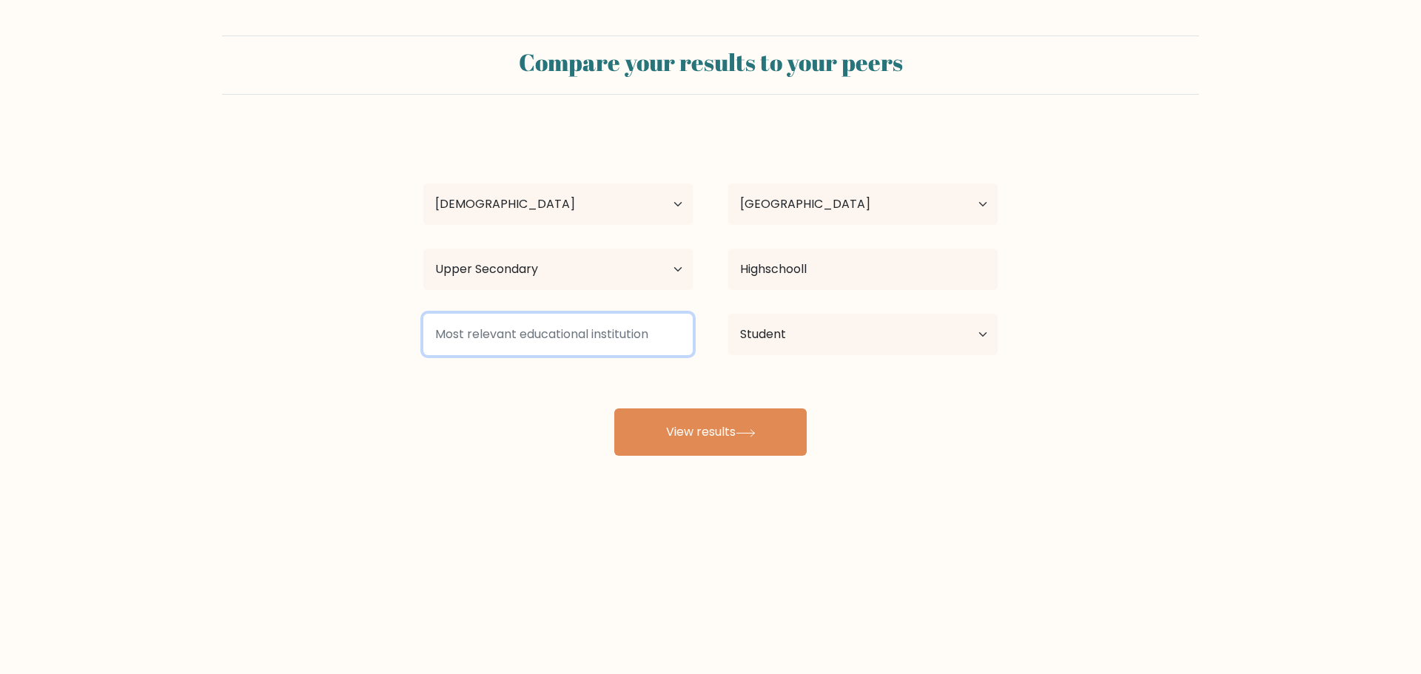
click at [580, 316] on input at bounding box center [557, 334] width 269 height 41
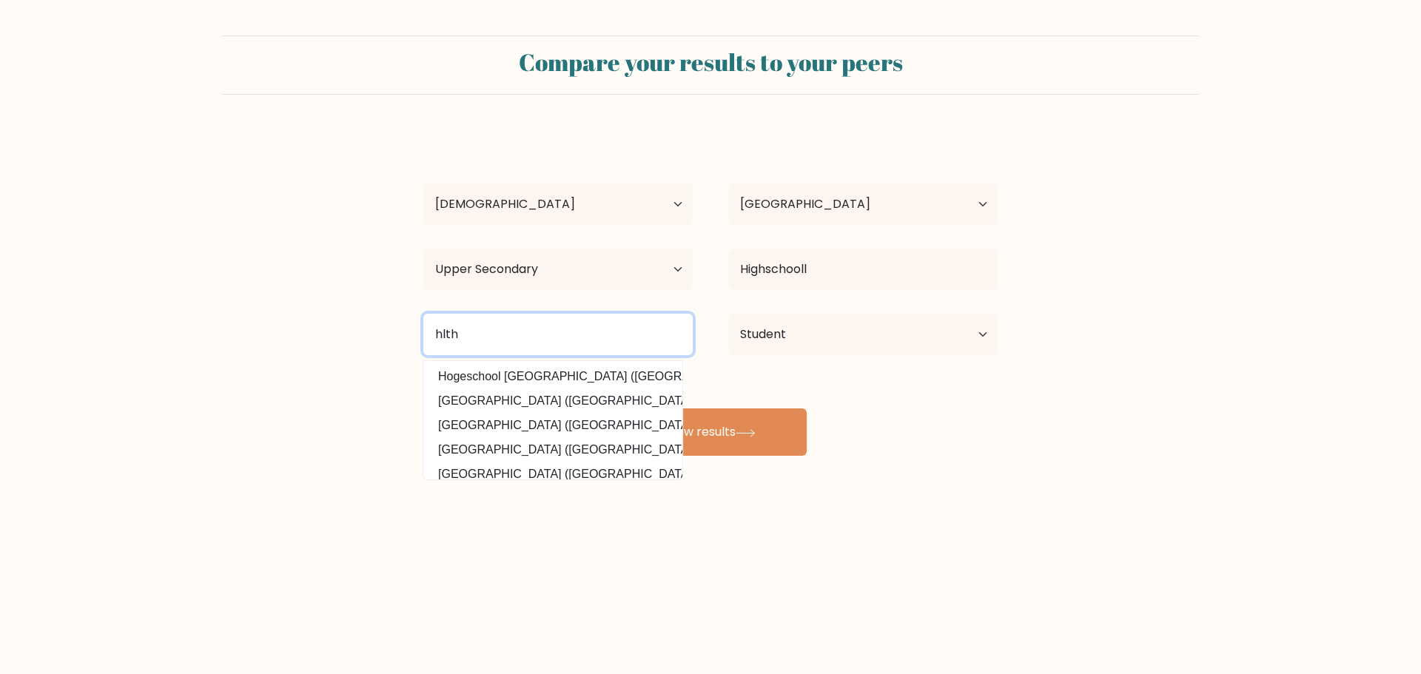
type input "hlth"
click at [614, 409] on button "View results" at bounding box center [710, 432] width 192 height 47
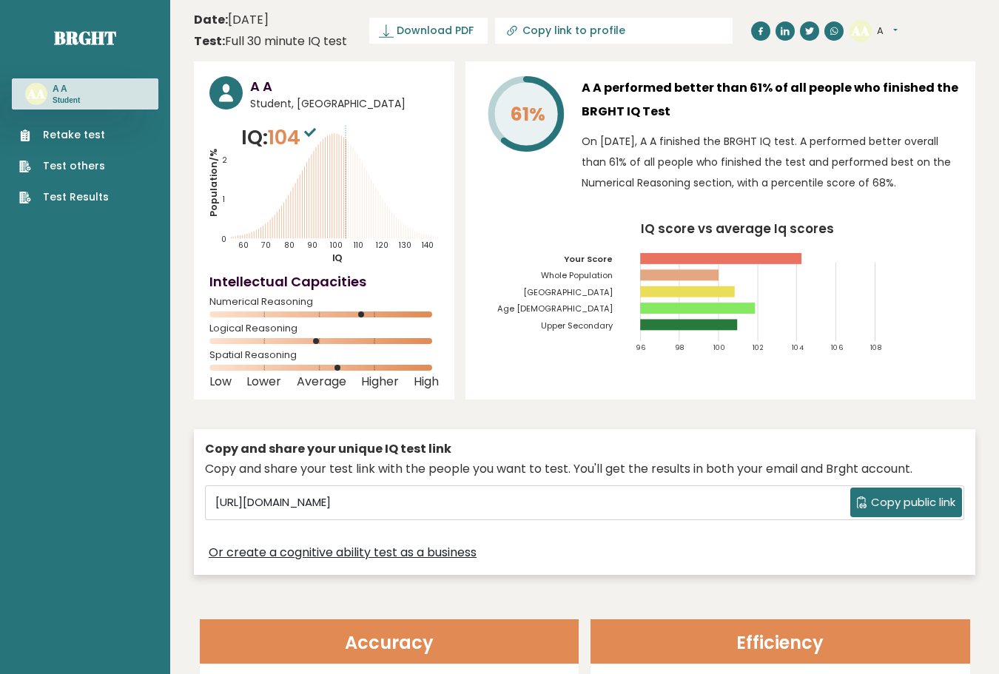
click at [298, 134] on span "104" at bounding box center [294, 137] width 52 height 27
drag, startPoint x: 301, startPoint y: 130, endPoint x: 287, endPoint y: 135, distance: 15.7
click at [287, 135] on span "104" at bounding box center [294, 137] width 52 height 27
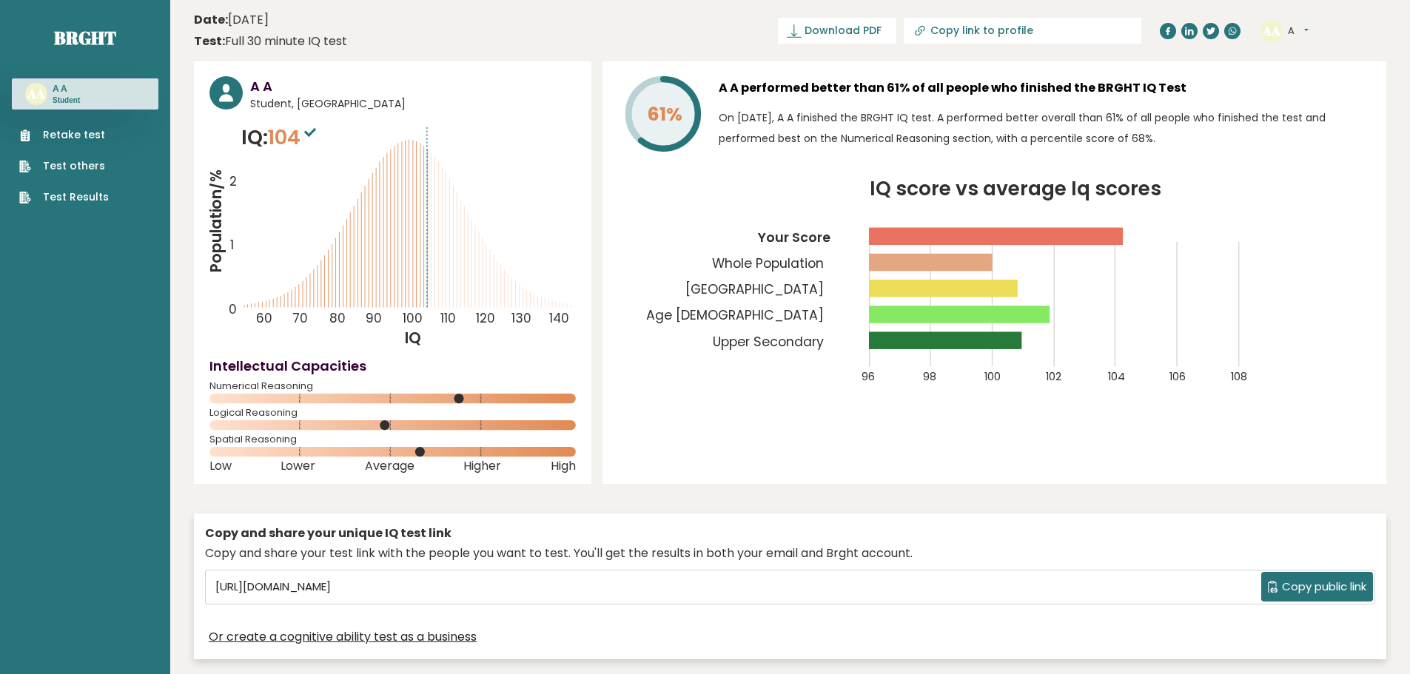
click at [505, 227] on icon "Population/% IQ 0 1 2 60 70 80 90 100 110 120 130 140" at bounding box center [393, 236] width 366 height 226
click at [500, 135] on icon "Population/% IQ 0 1 2 60 70 80 90 100 110 120 130 140" at bounding box center [393, 236] width 366 height 226
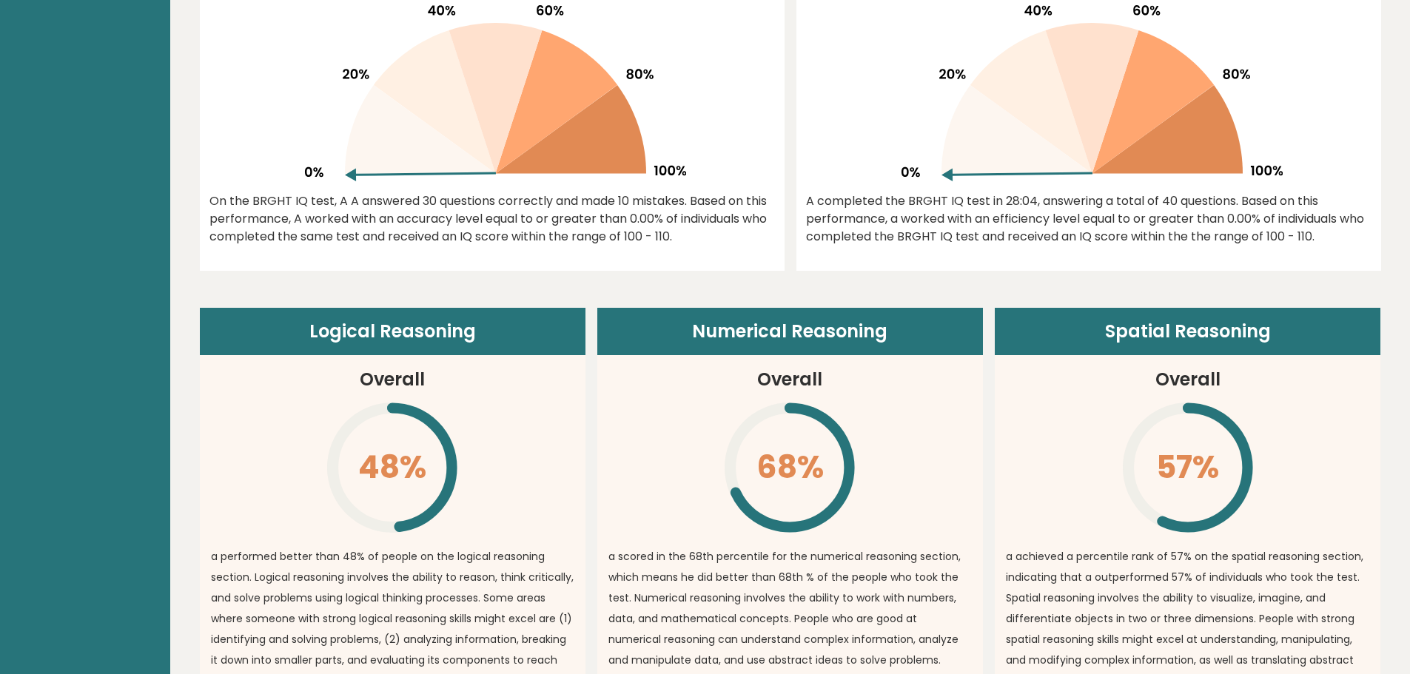
scroll to position [814, 0]
